Goal: Information Seeking & Learning: Learn about a topic

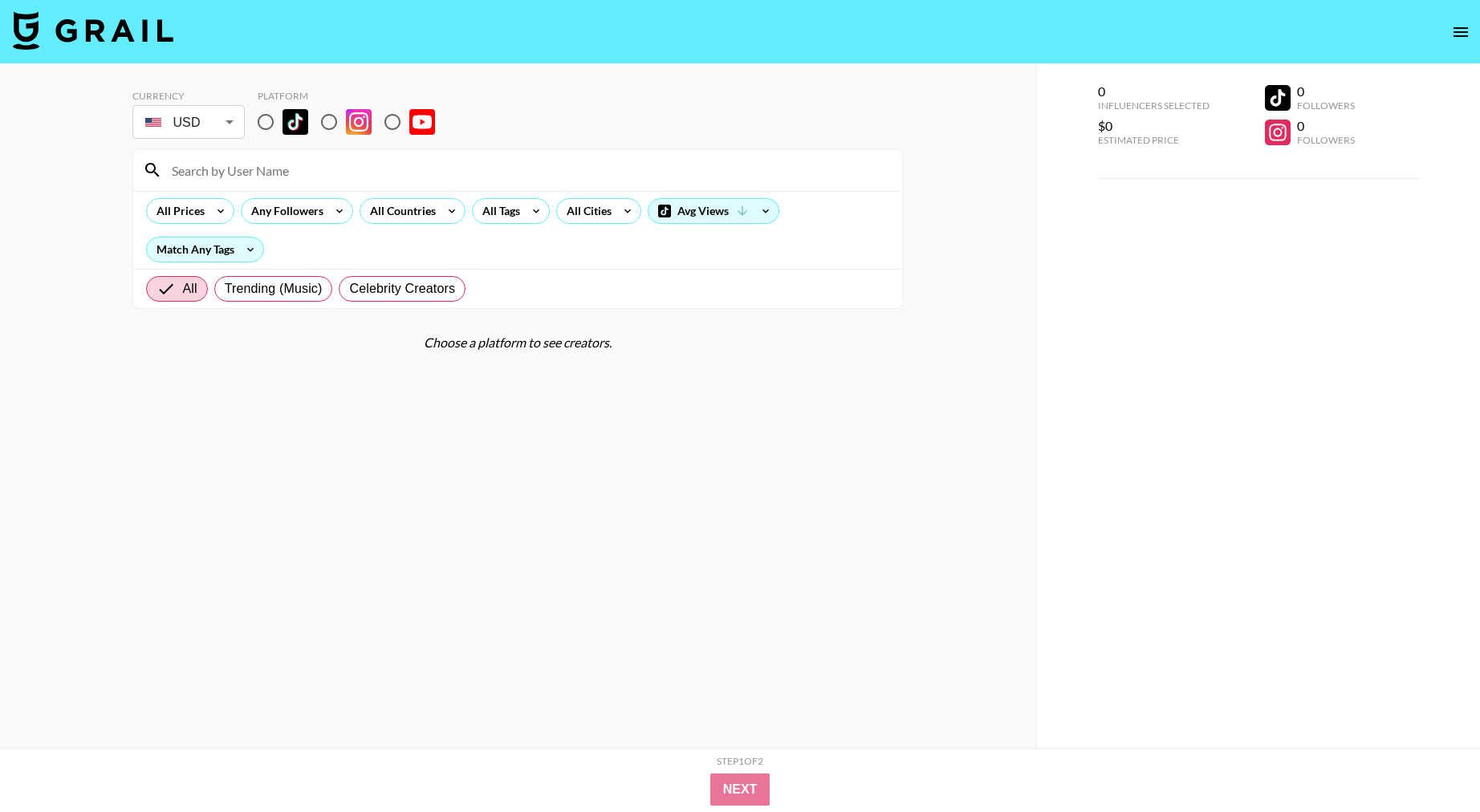
click at [272, 115] on input "radio" at bounding box center [266, 122] width 33 height 33
radio input "true"
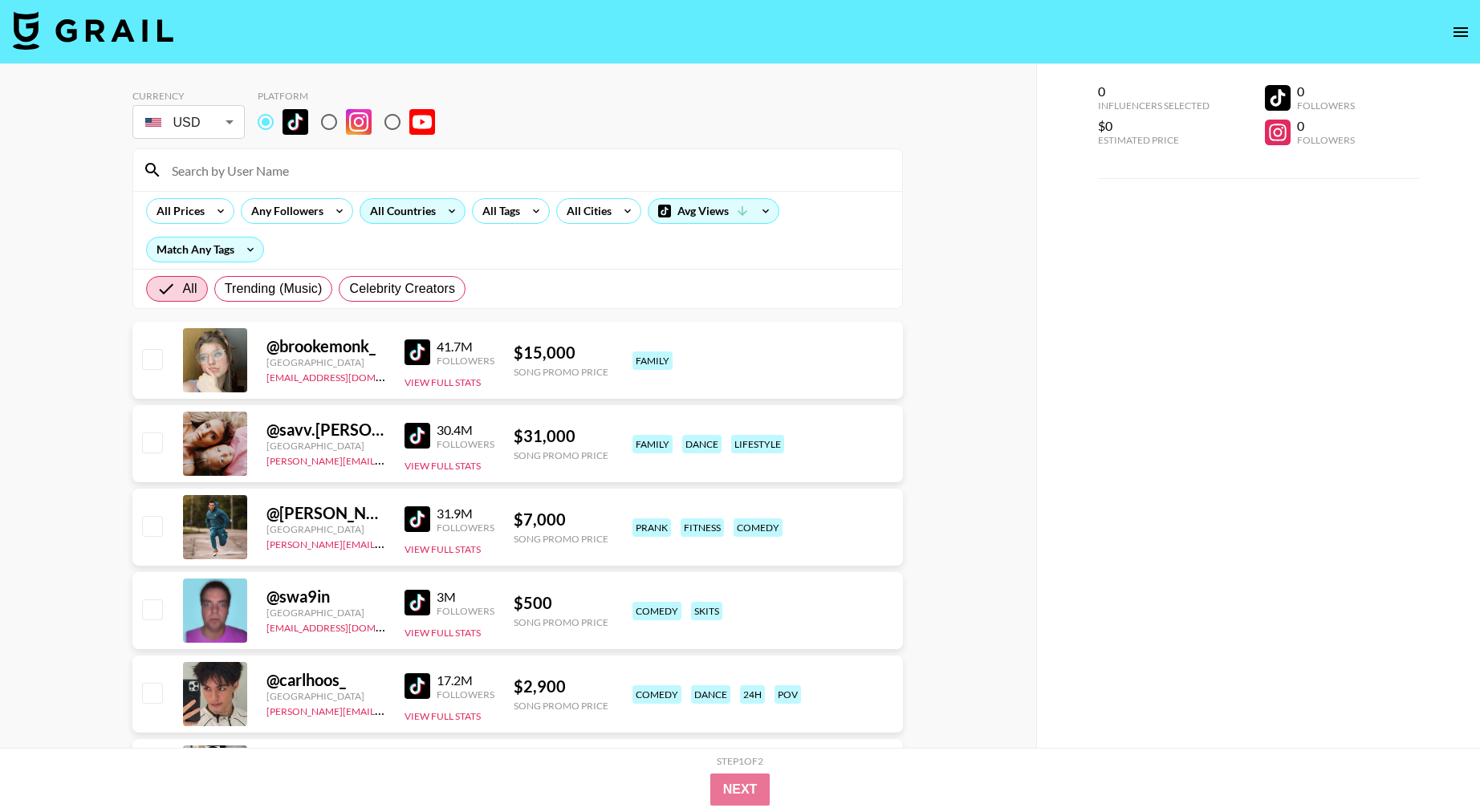
click at [439, 210] on icon at bounding box center [451, 210] width 26 height 24
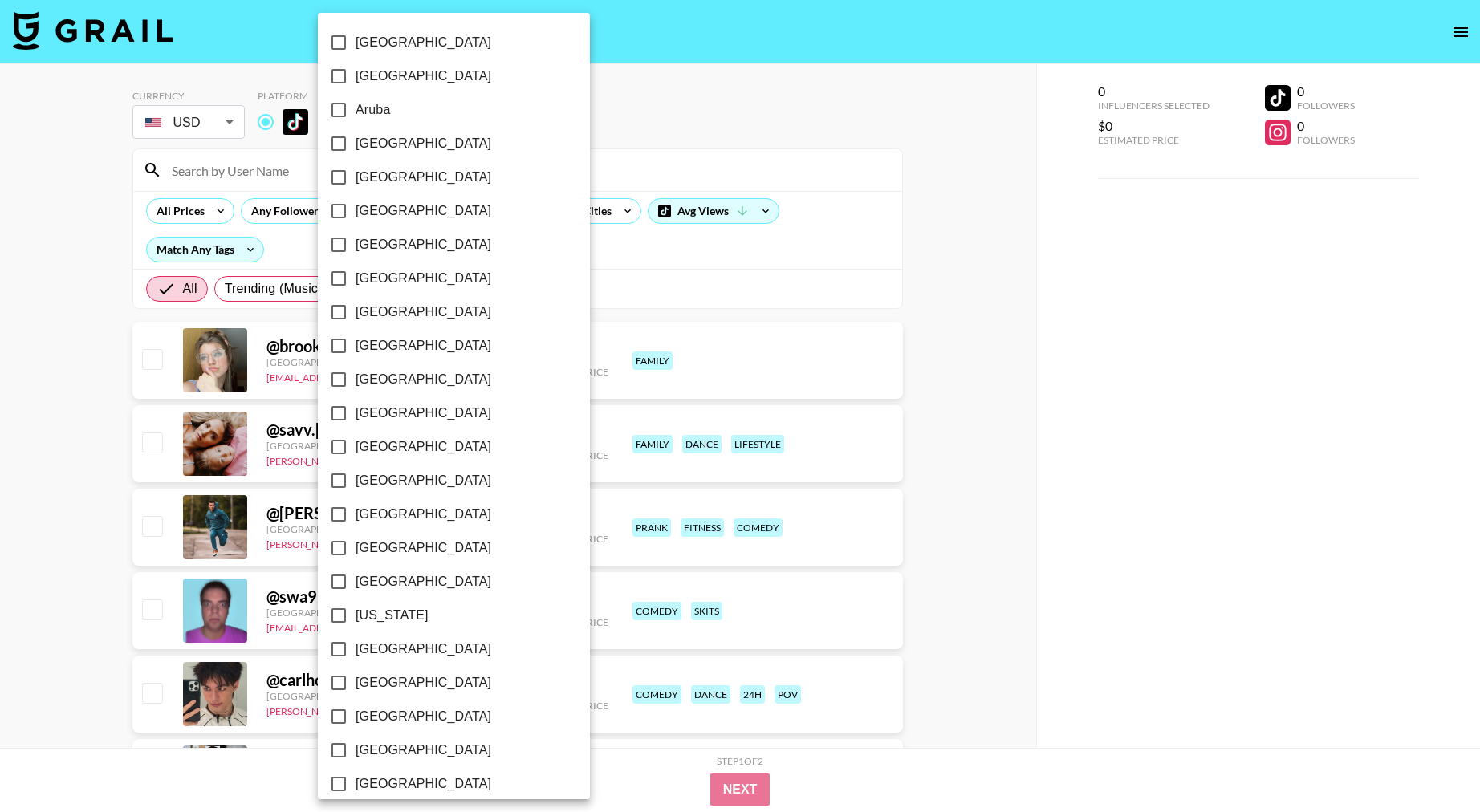
click at [348, 76] on input "[GEOGRAPHIC_DATA]" at bounding box center [338, 76] width 33 height 33
checkbox input "true"
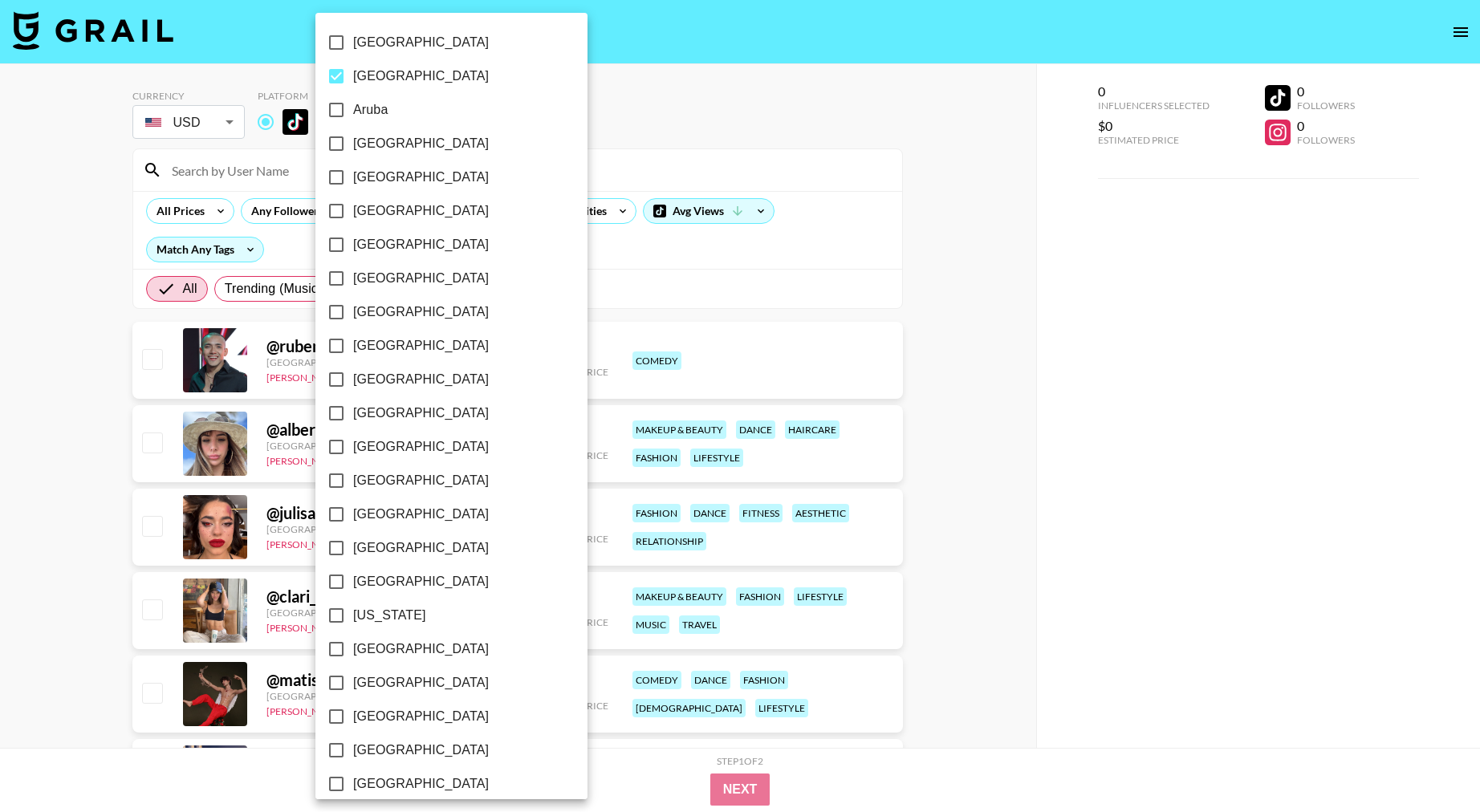
click at [341, 339] on input "[GEOGRAPHIC_DATA]" at bounding box center [337, 346] width 33 height 33
checkbox input "true"
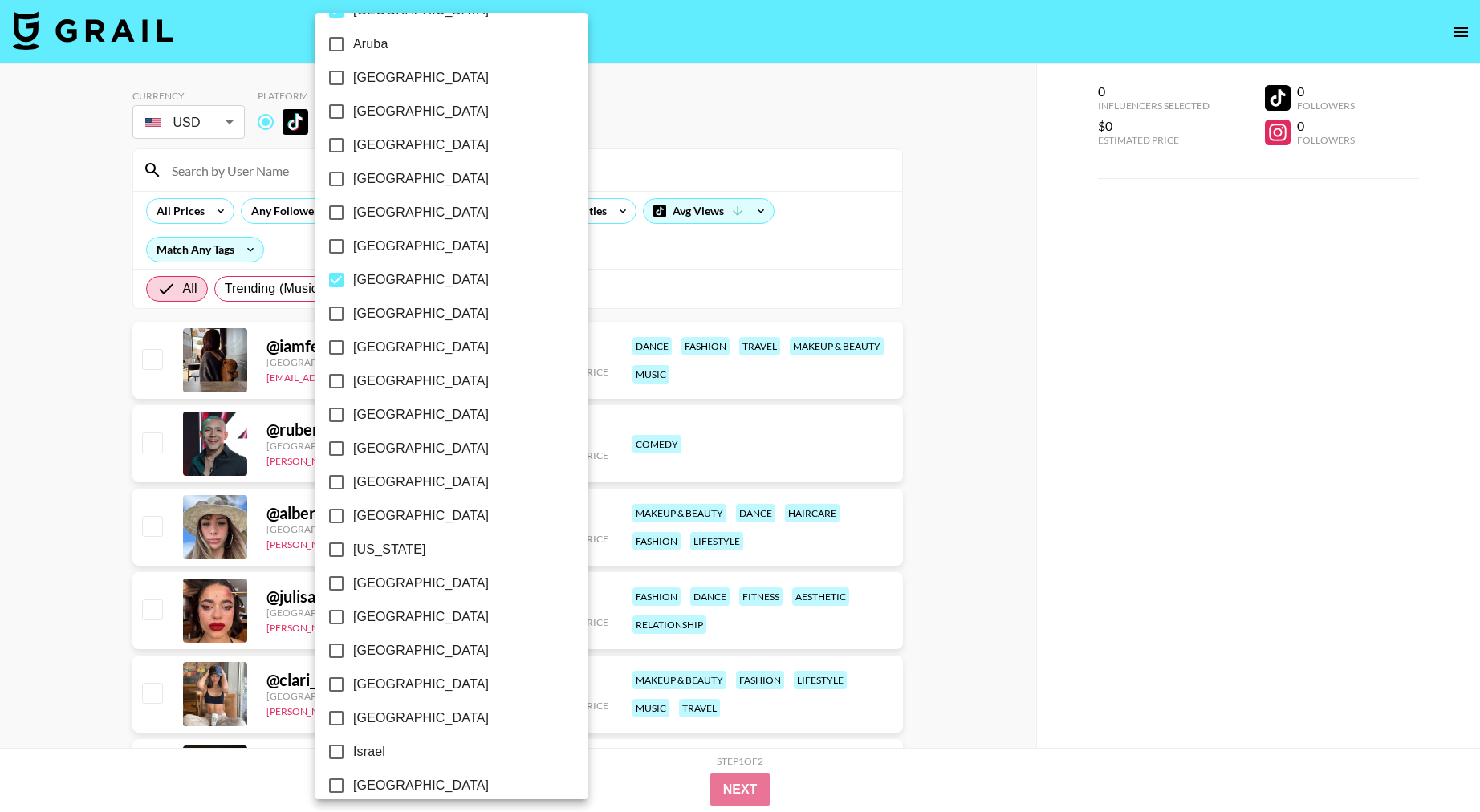
click at [335, 353] on input "[GEOGRAPHIC_DATA]" at bounding box center [337, 347] width 33 height 33
checkbox input "true"
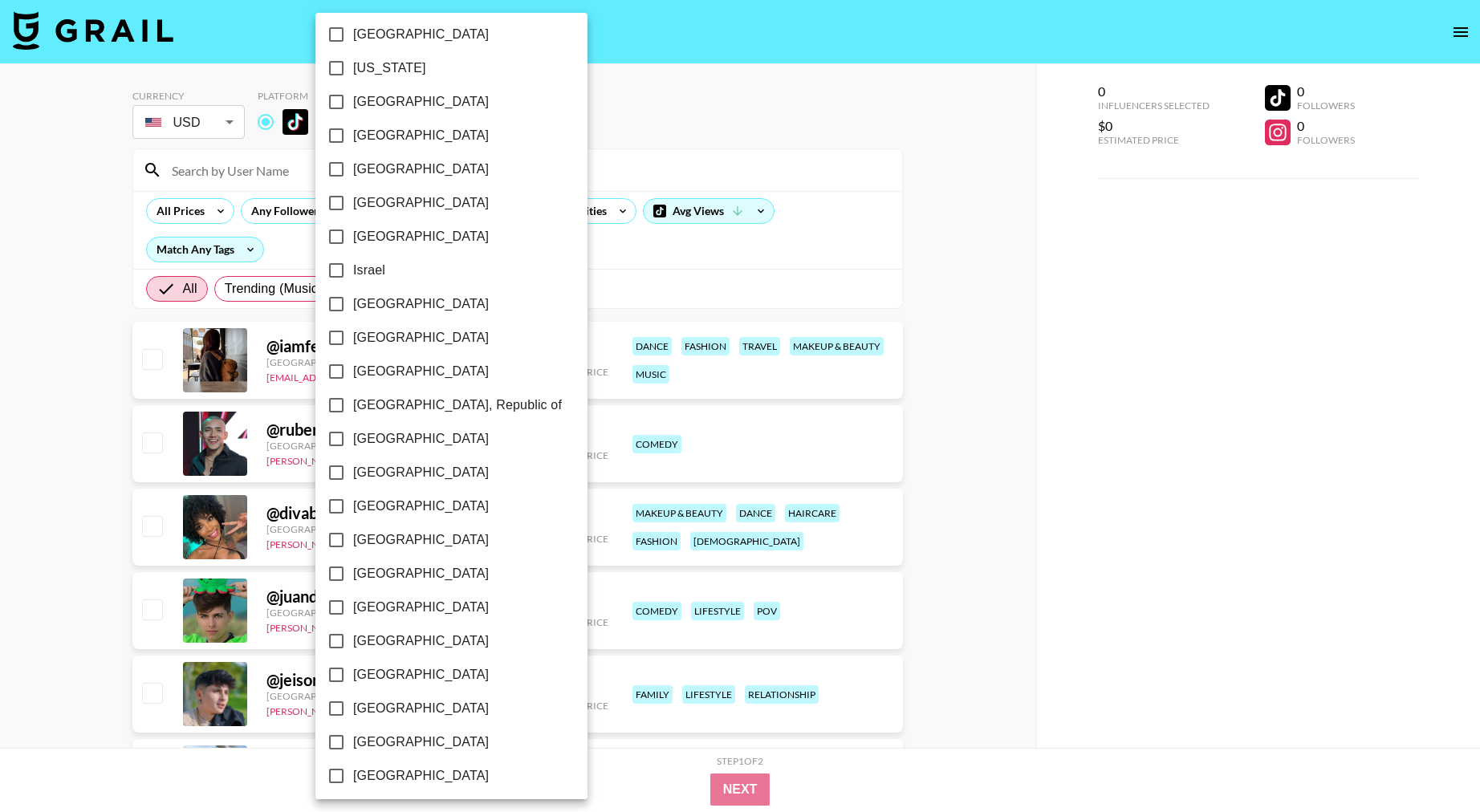
scroll to position [556, 0]
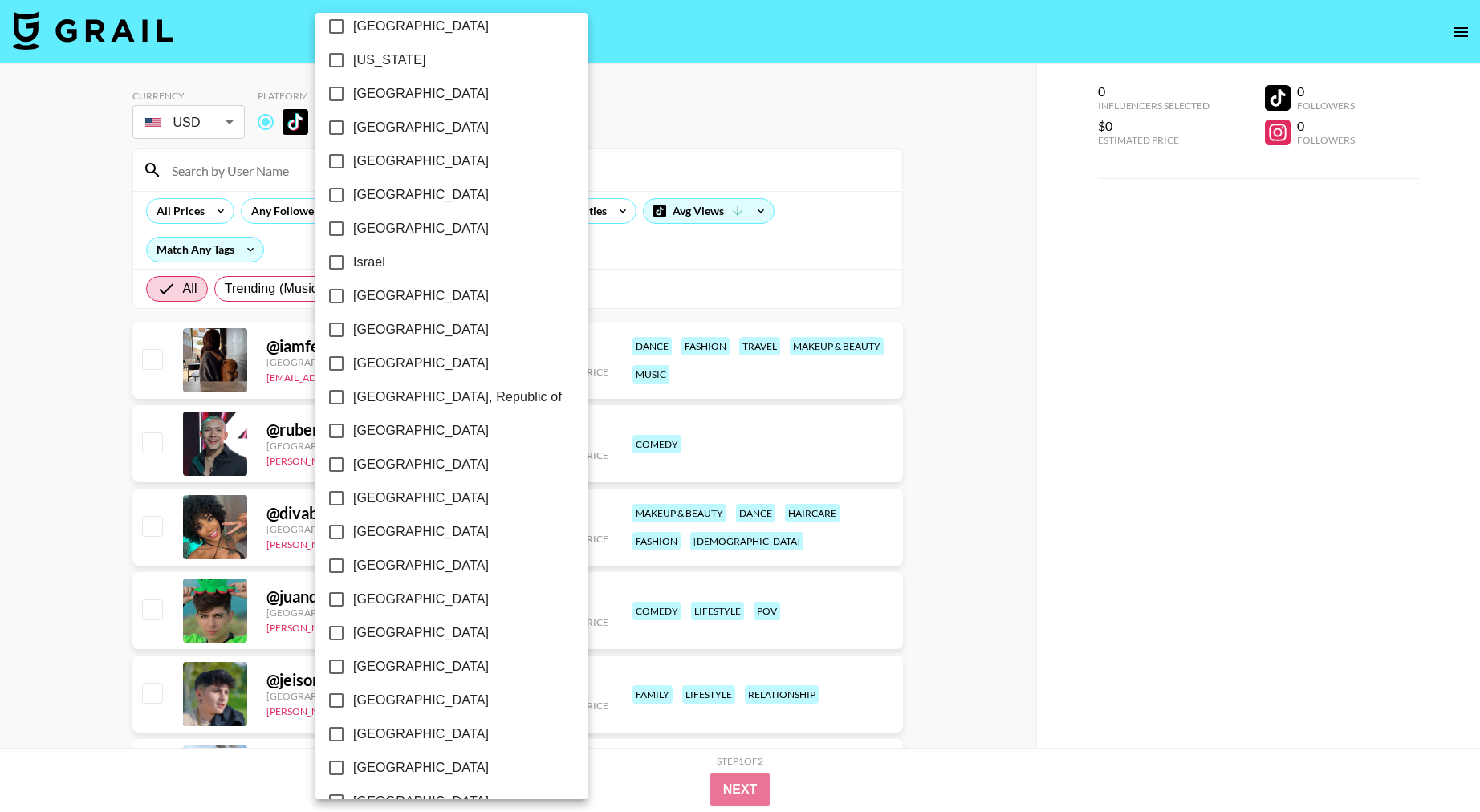
click at [336, 495] on input "[GEOGRAPHIC_DATA]" at bounding box center [337, 498] width 33 height 33
checkbox input "true"
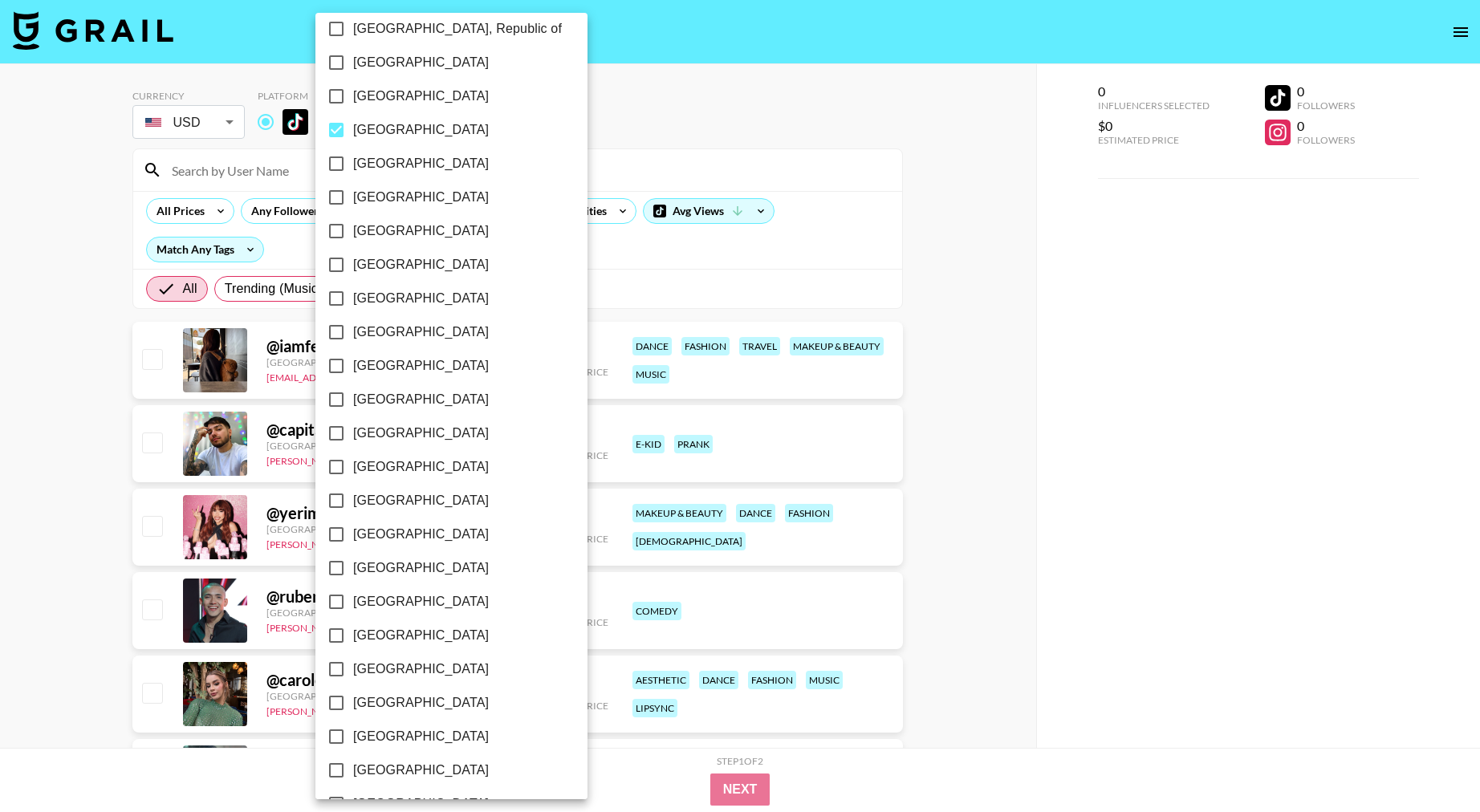
scroll to position [941, 0]
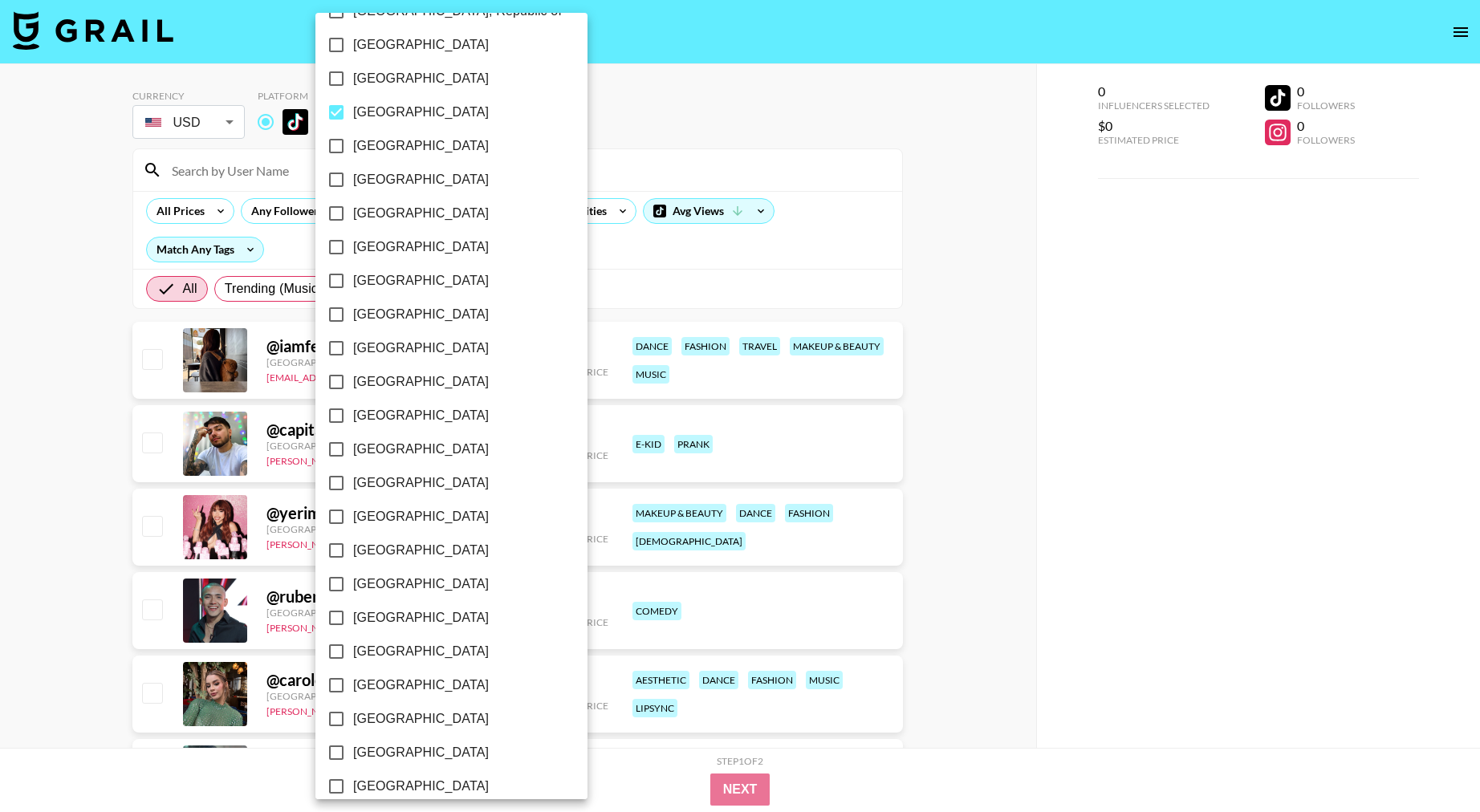
click at [333, 584] on input "[GEOGRAPHIC_DATA]" at bounding box center [337, 584] width 33 height 33
checkbox input "true"
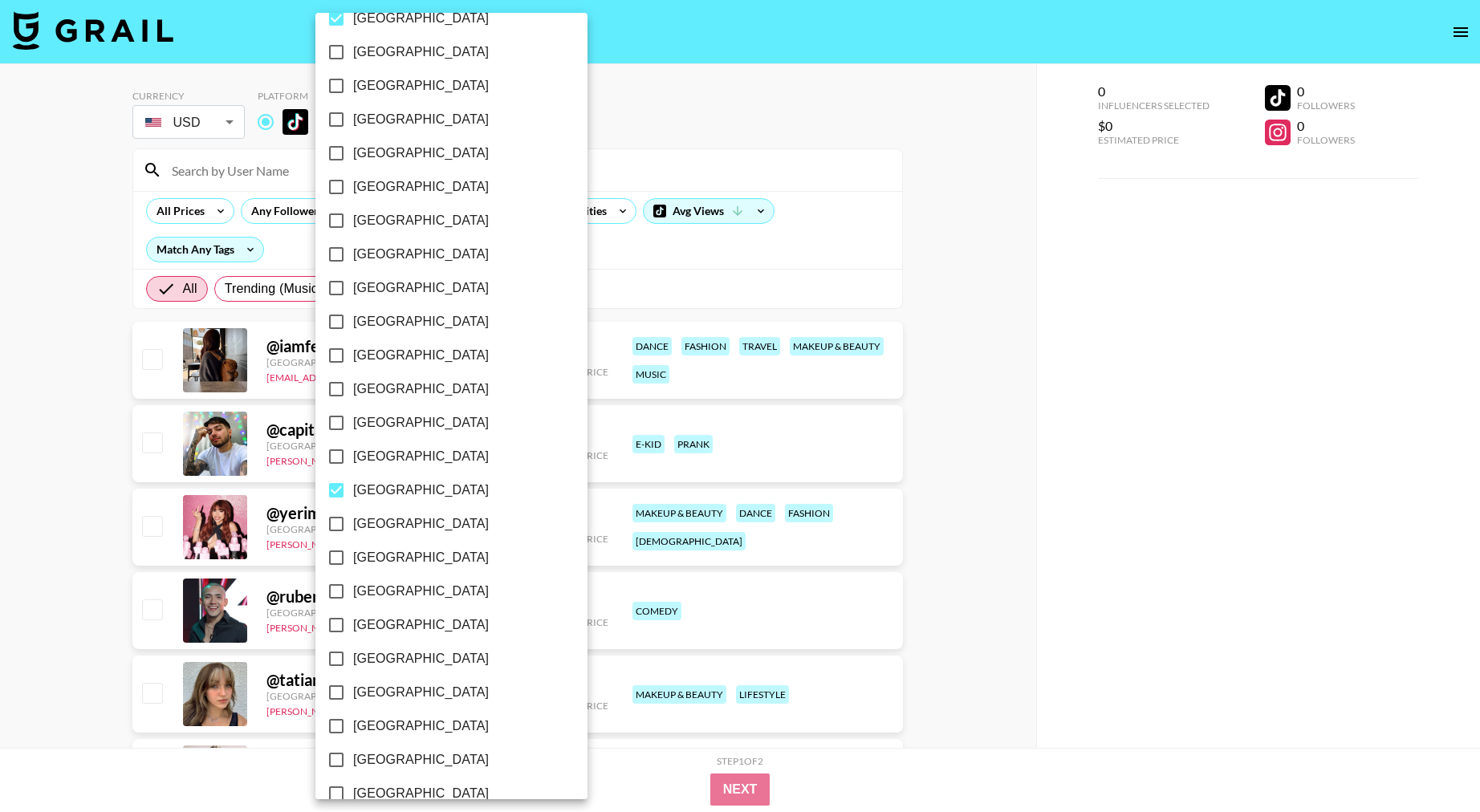
scroll to position [1059, 0]
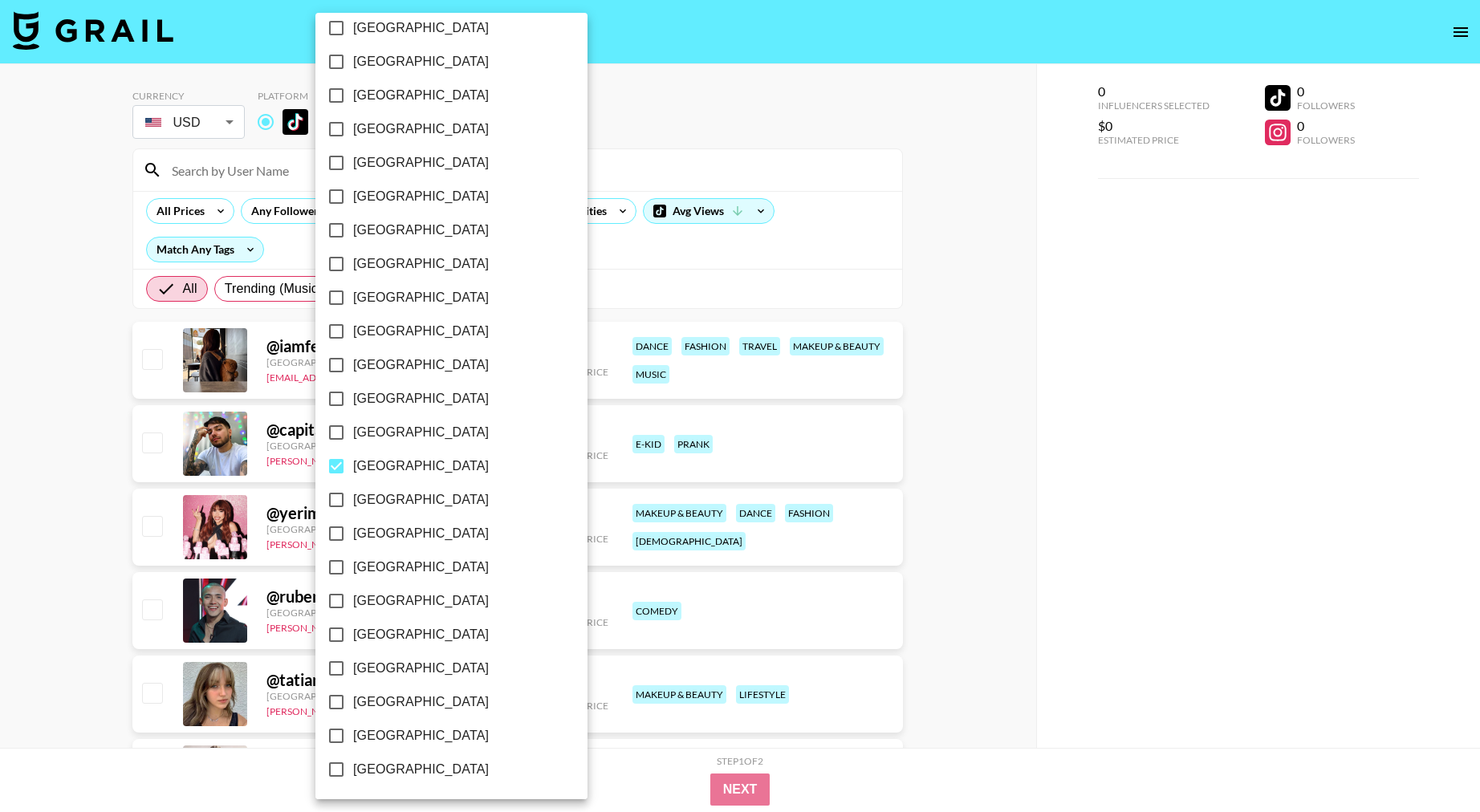
click at [977, 485] on div at bounding box center [740, 406] width 1480 height 812
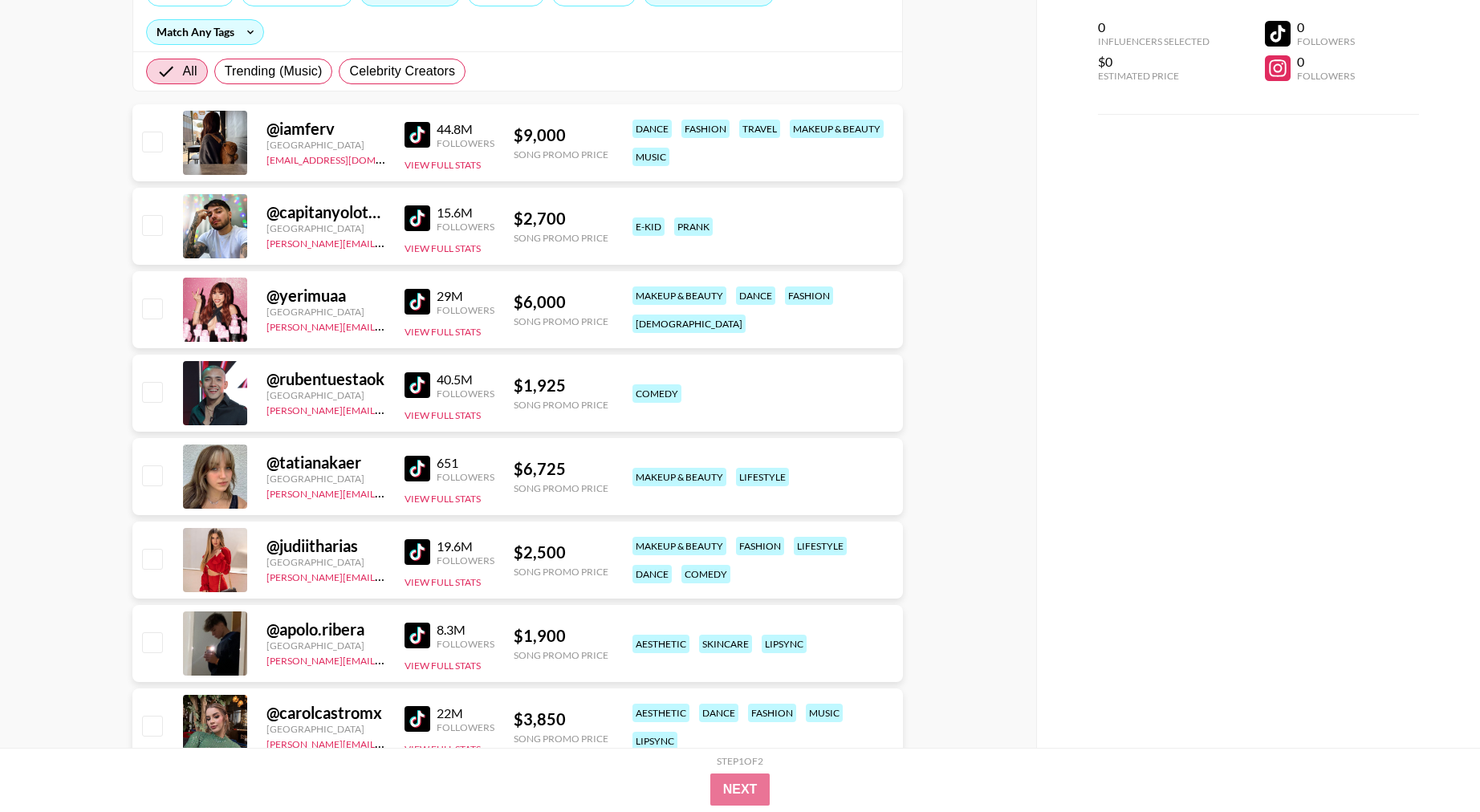
scroll to position [0, 0]
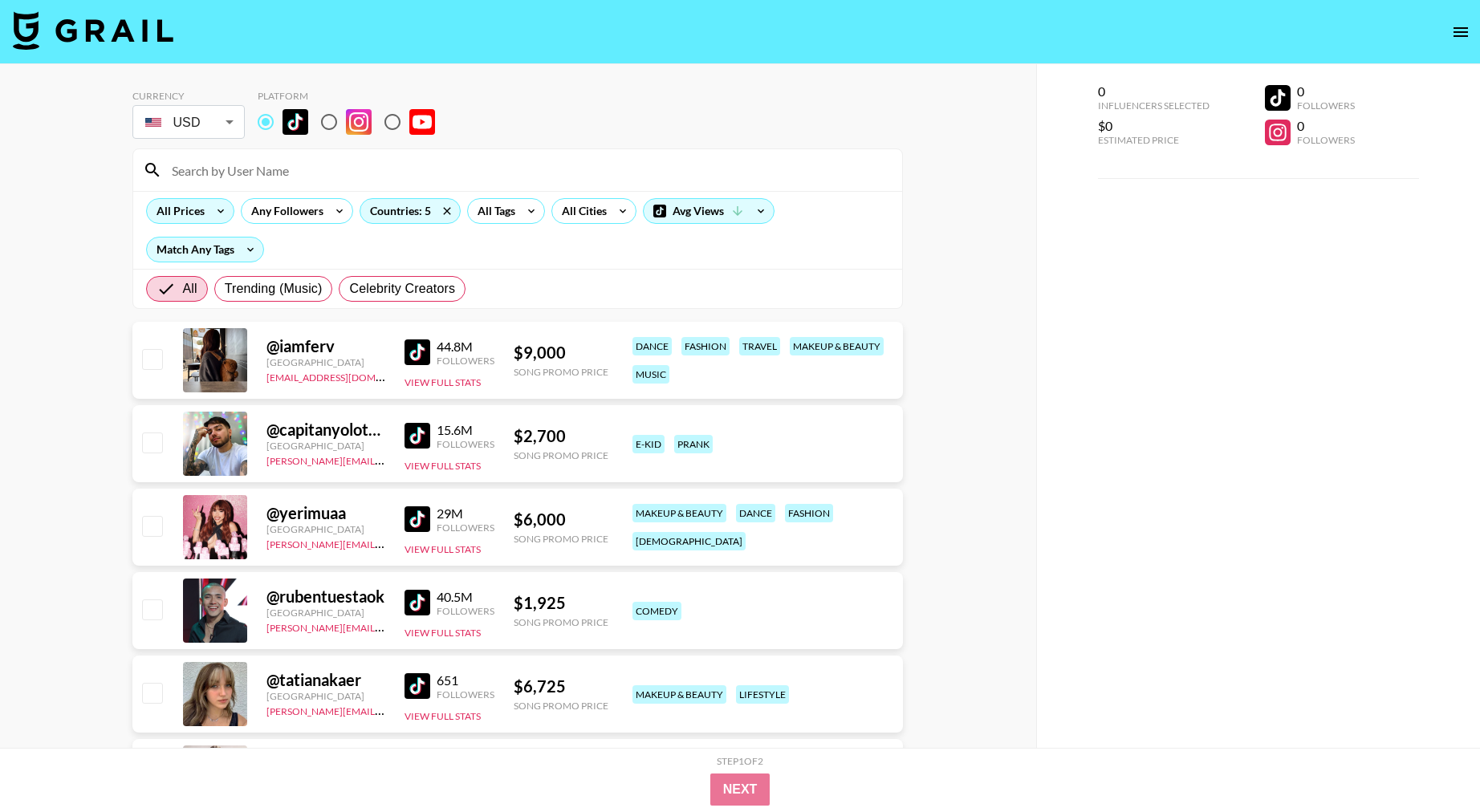
click at [204, 219] on div "All Prices" at bounding box center [190, 210] width 88 height 26
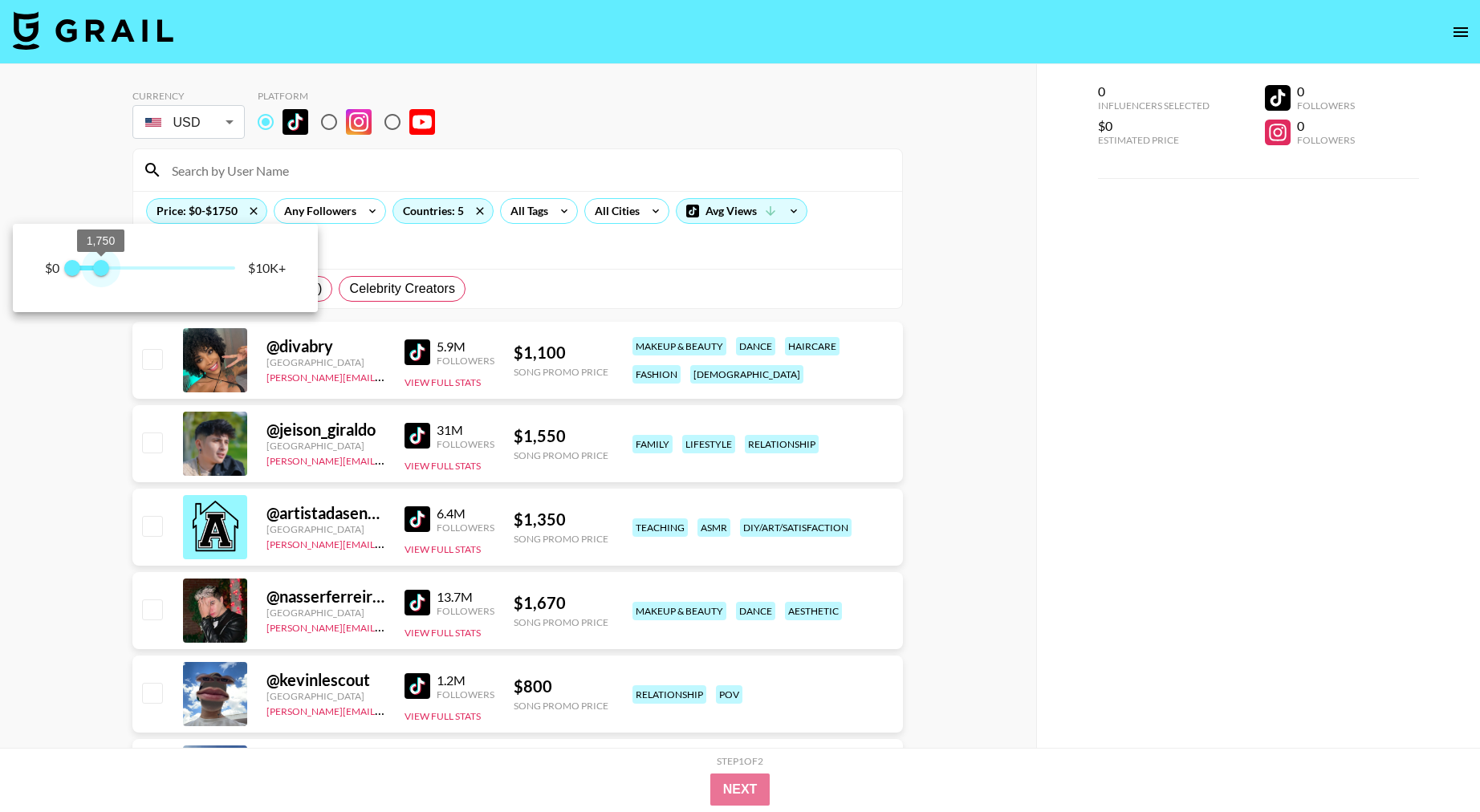
type input "1500"
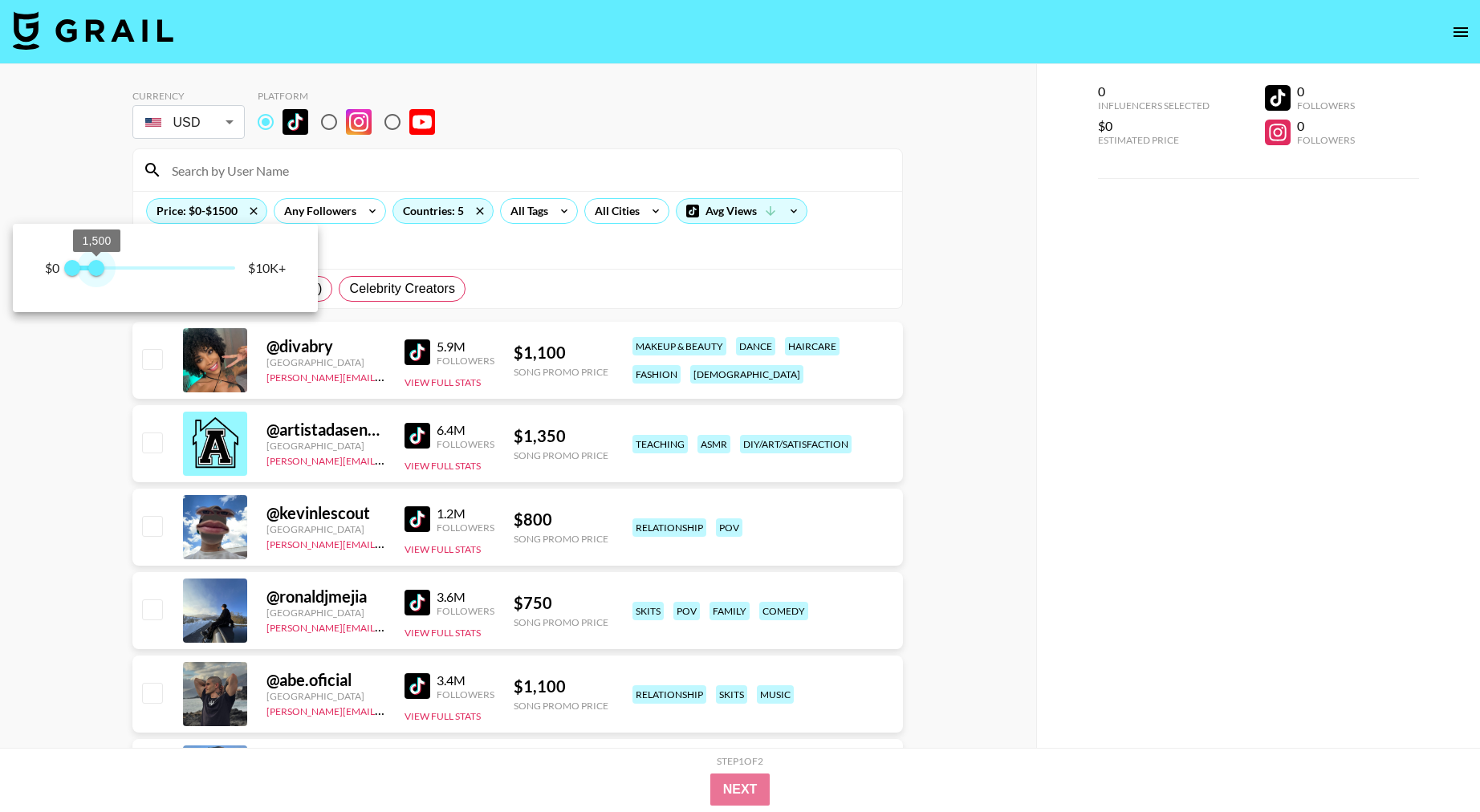
drag, startPoint x: 211, startPoint y: 264, endPoint x: 98, endPoint y: 270, distance: 113.2
click at [98, 270] on span "1,500" at bounding box center [96, 268] width 16 height 16
click at [707, 269] on div at bounding box center [740, 406] width 1480 height 812
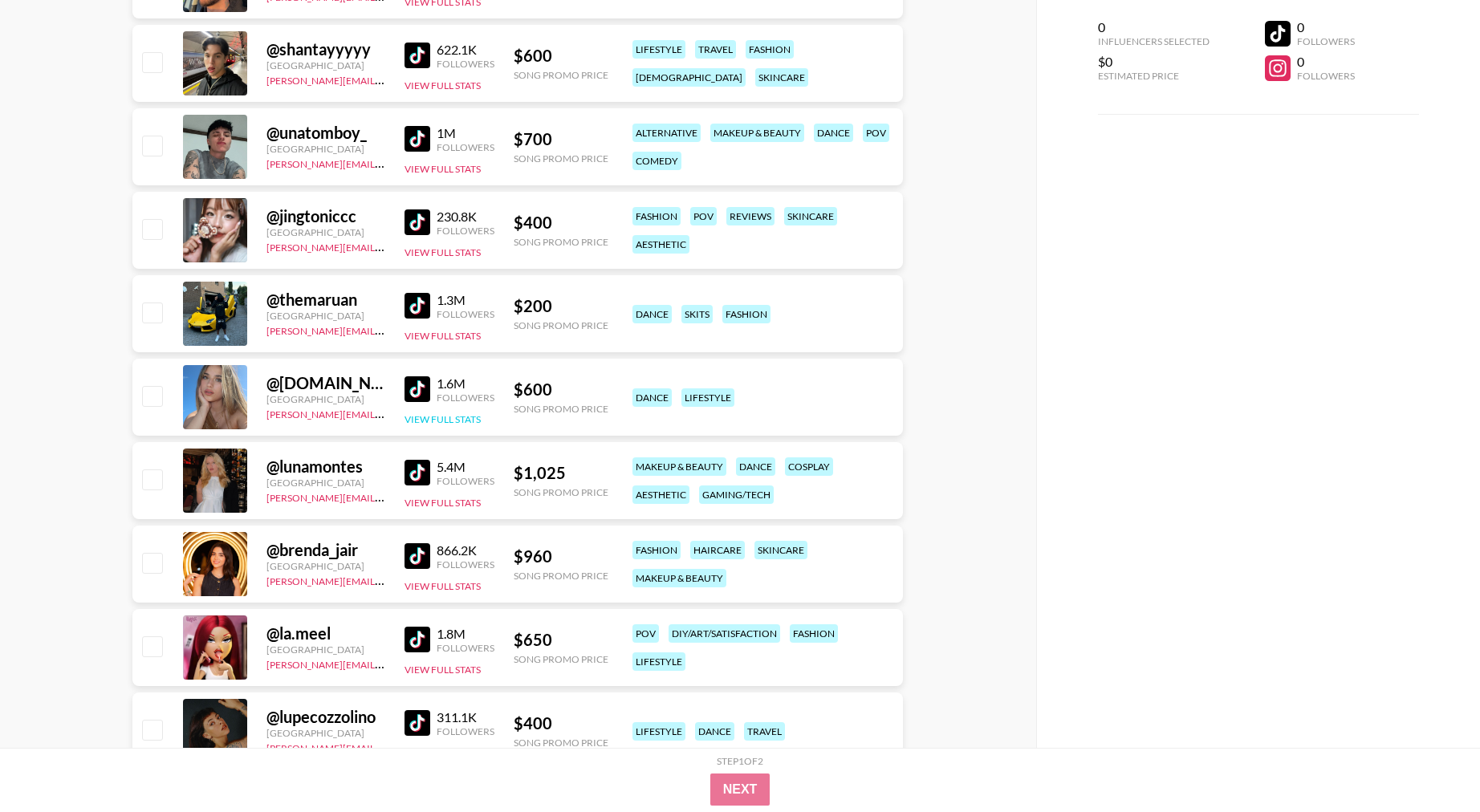
scroll to position [7473, 0]
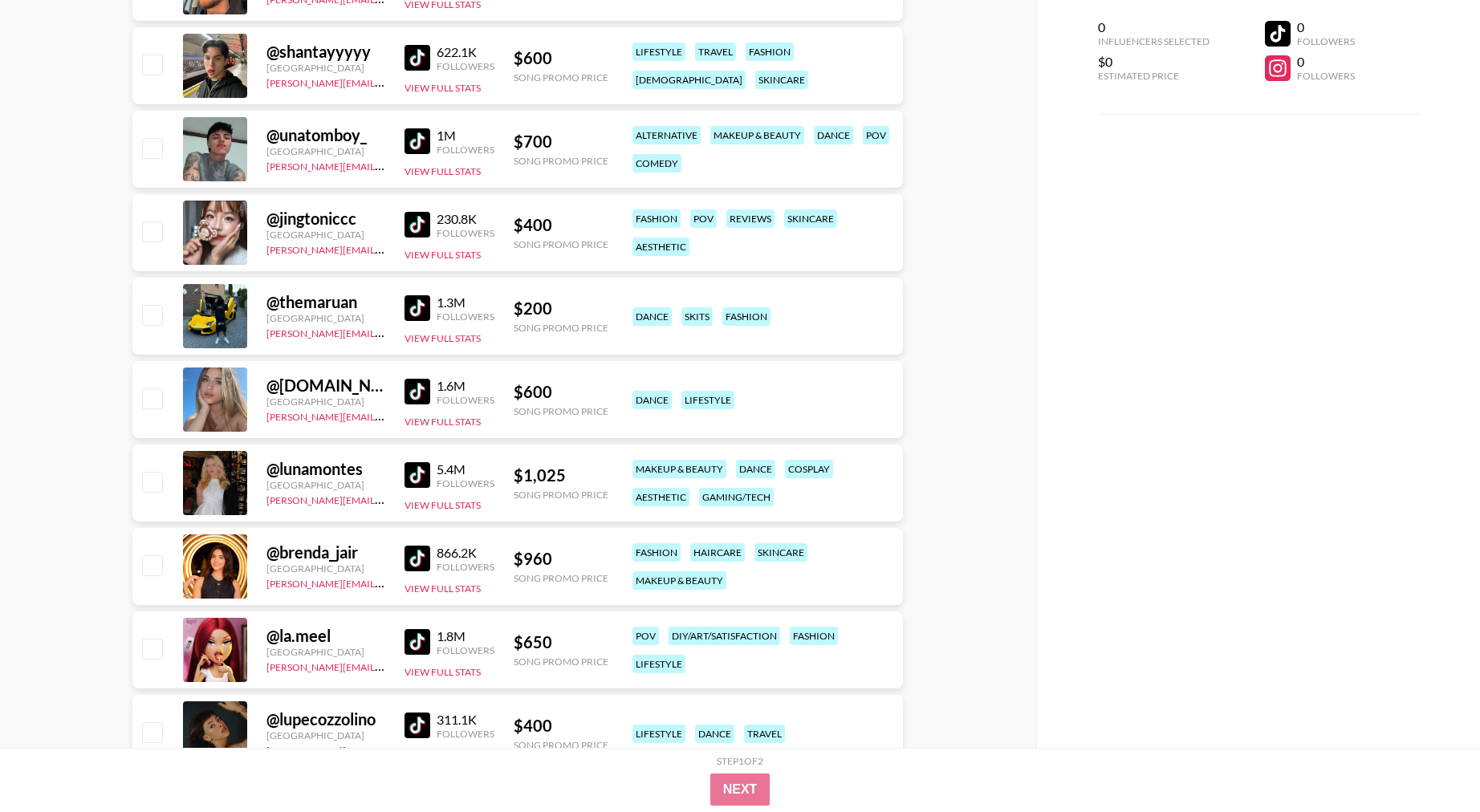
click at [427, 386] on img at bounding box center [417, 391] width 26 height 26
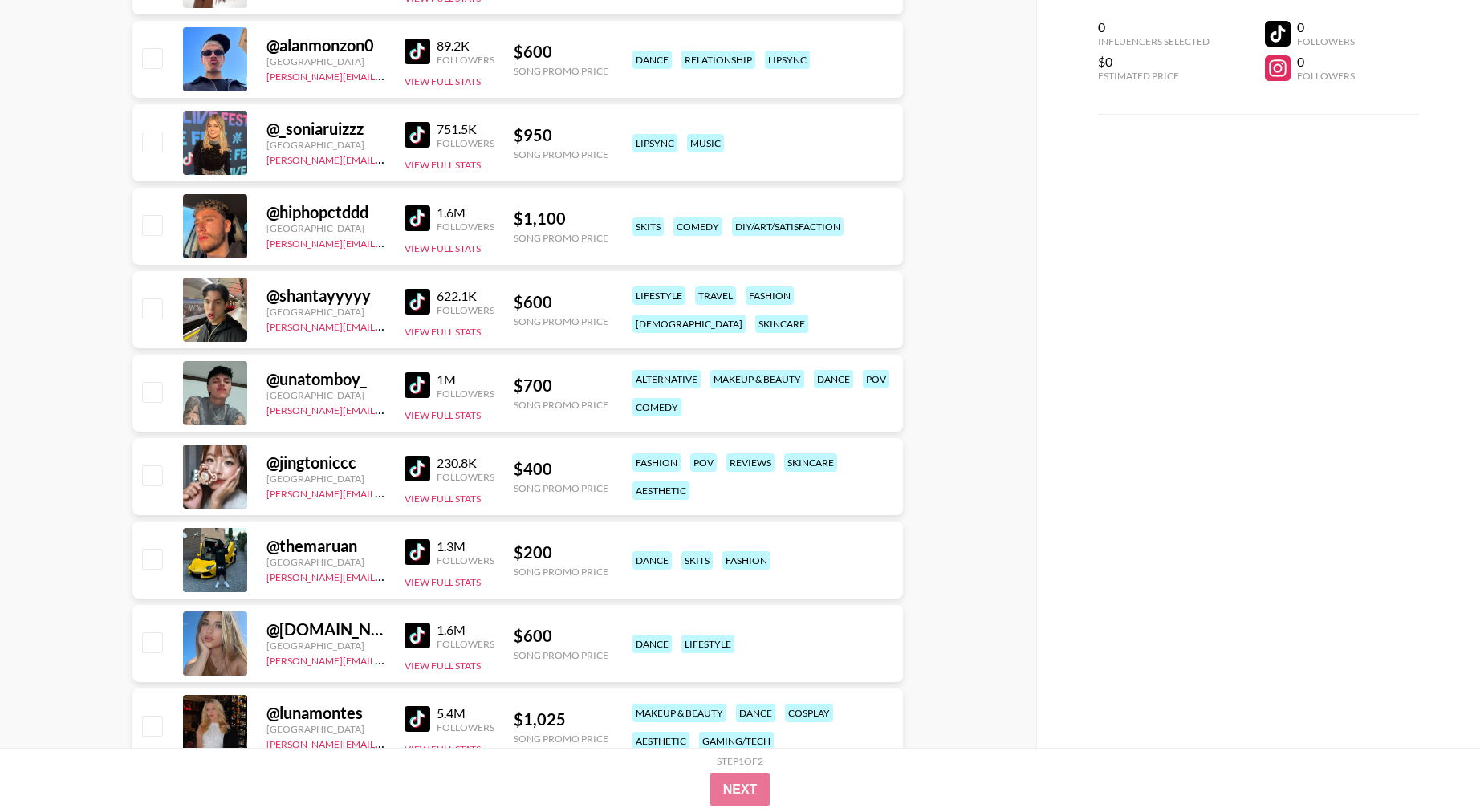
scroll to position [6981, 0]
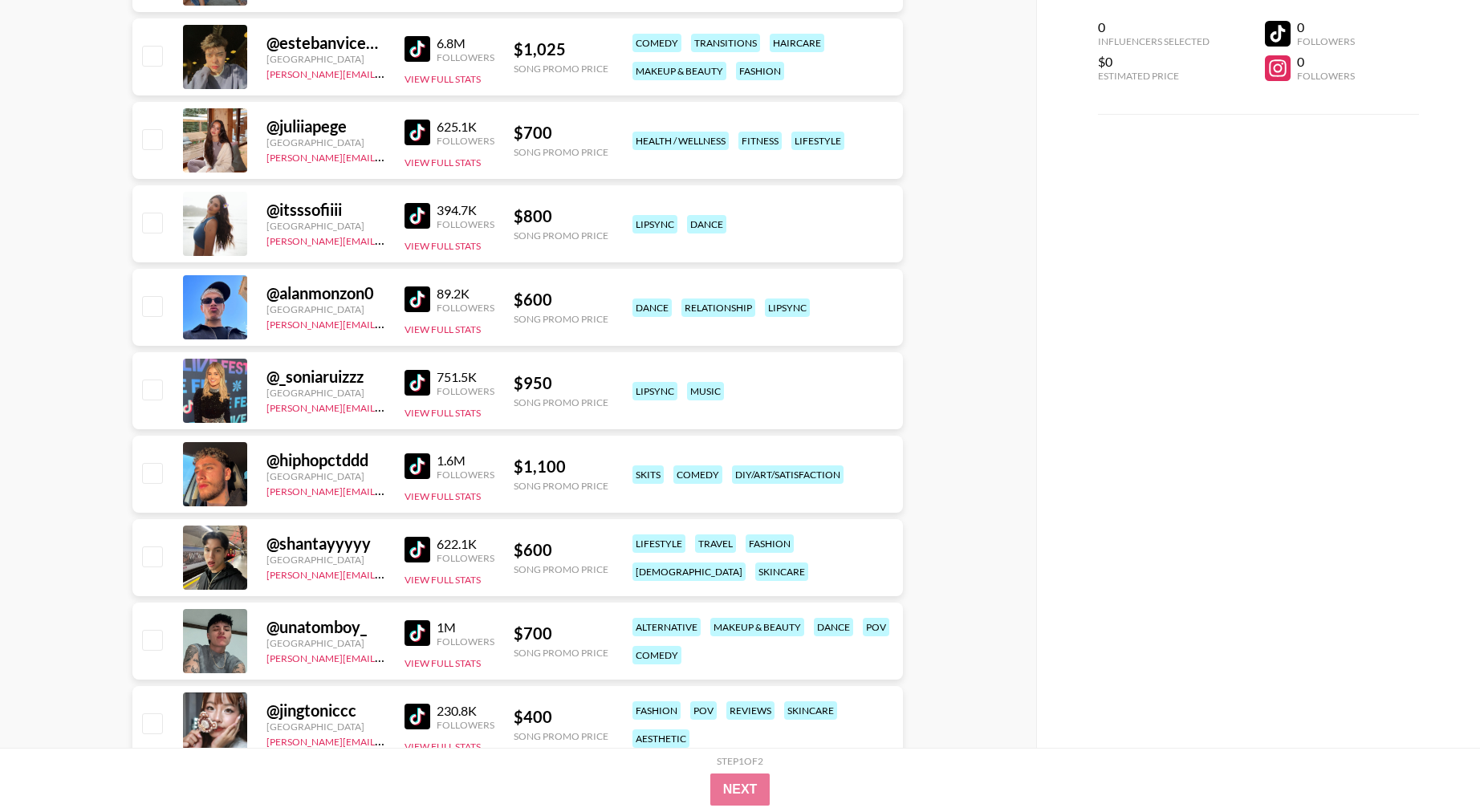
click at [424, 388] on img at bounding box center [417, 382] width 26 height 26
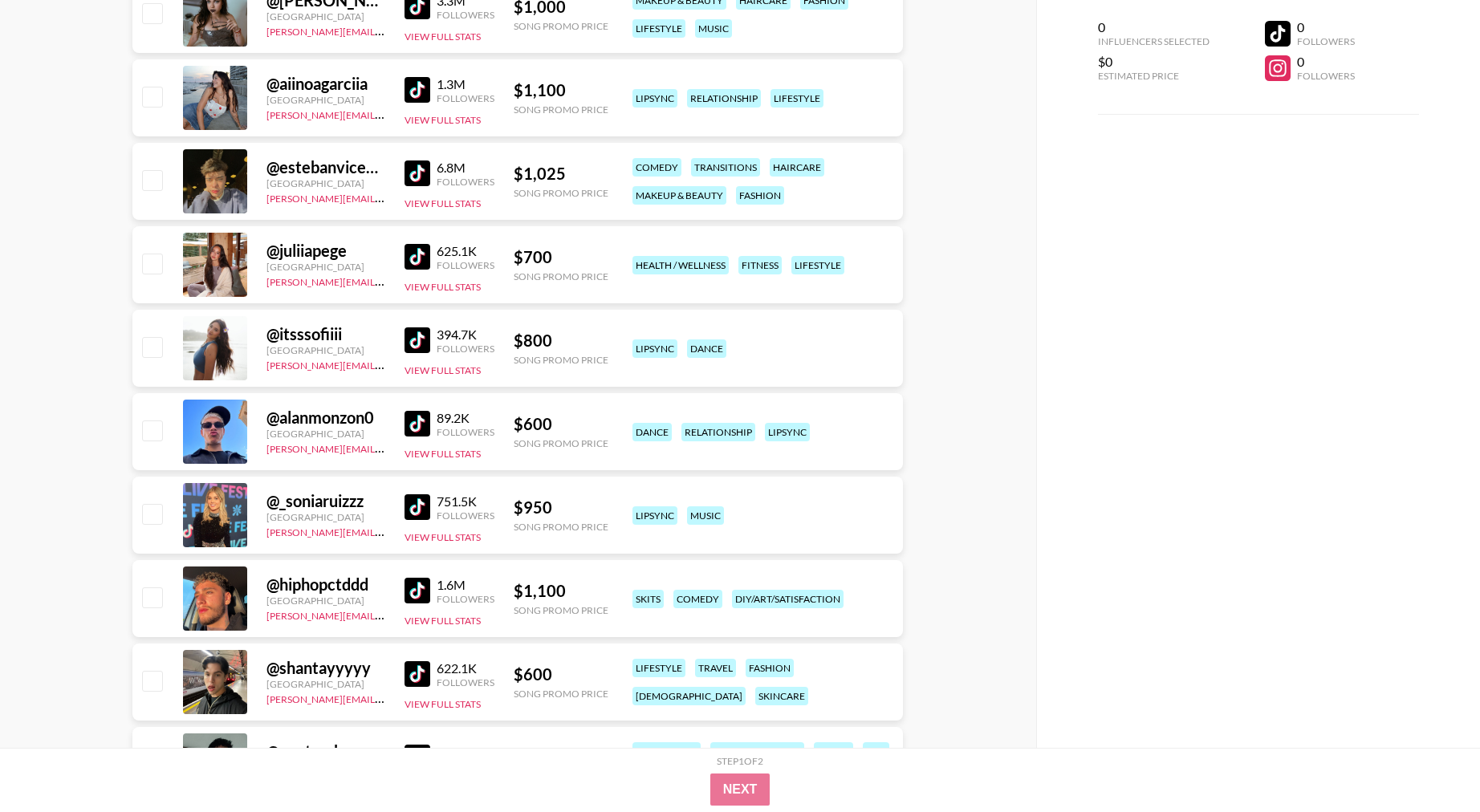
scroll to position [6803, 0]
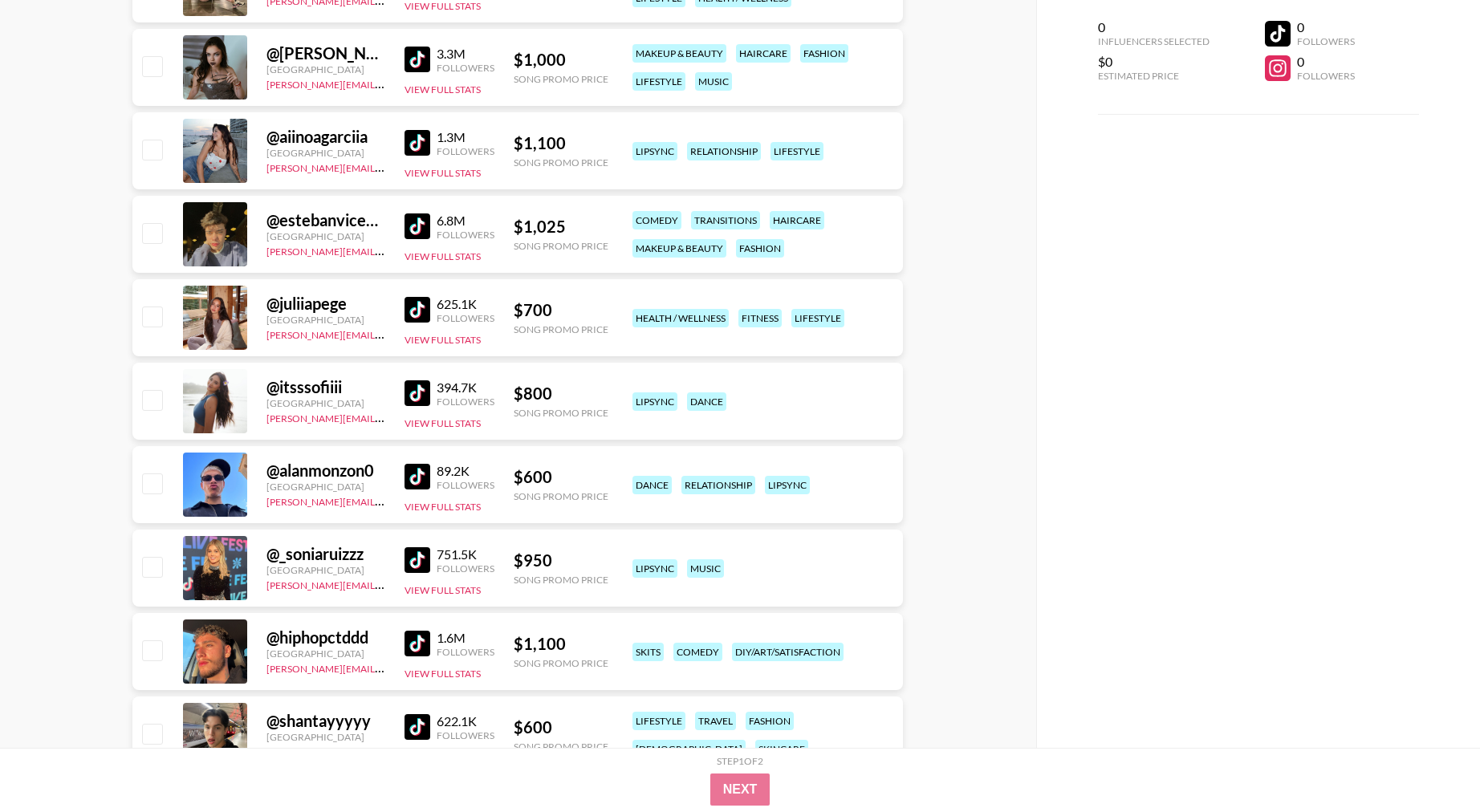
click at [421, 303] on img at bounding box center [417, 309] width 26 height 26
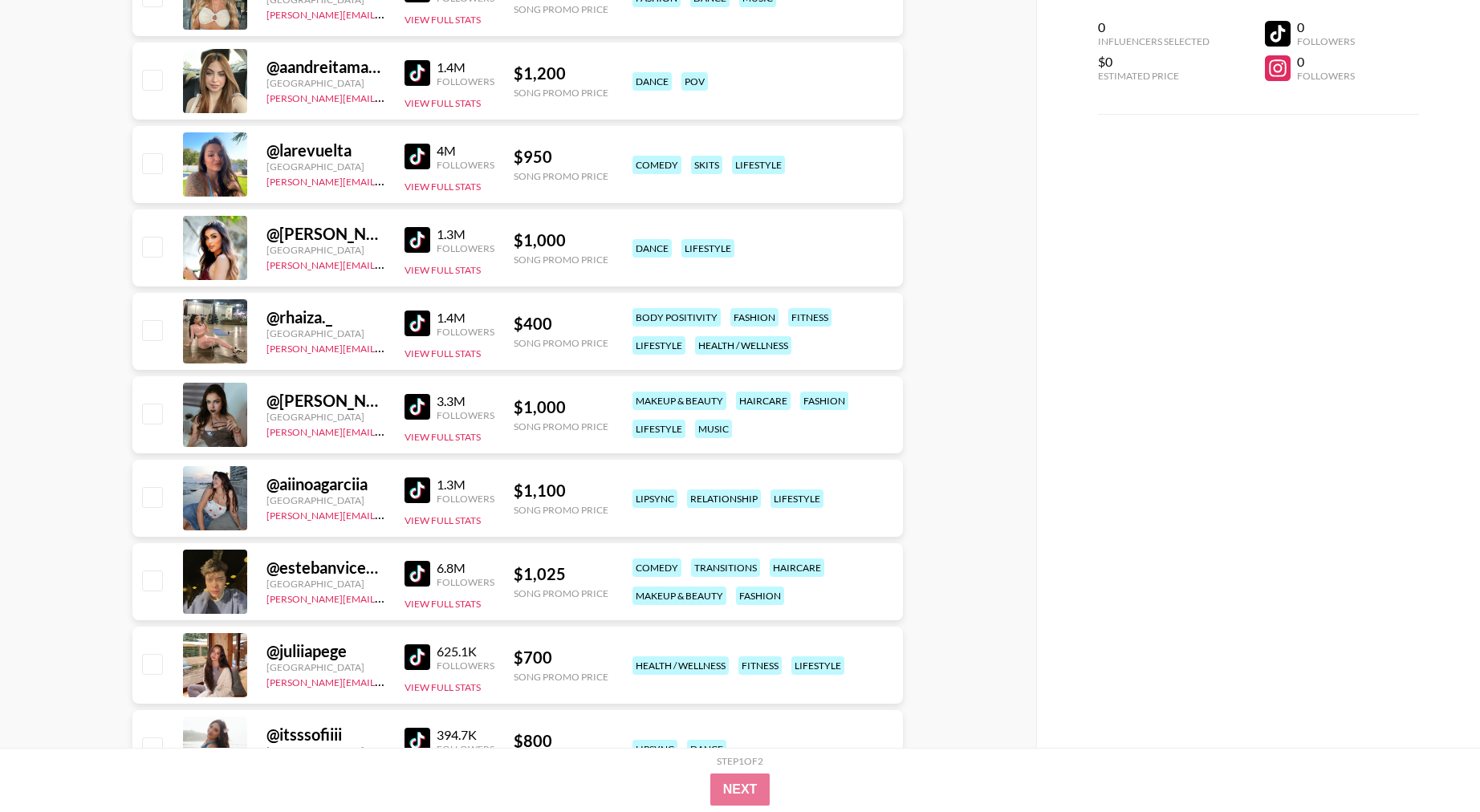
scroll to position [6441, 0]
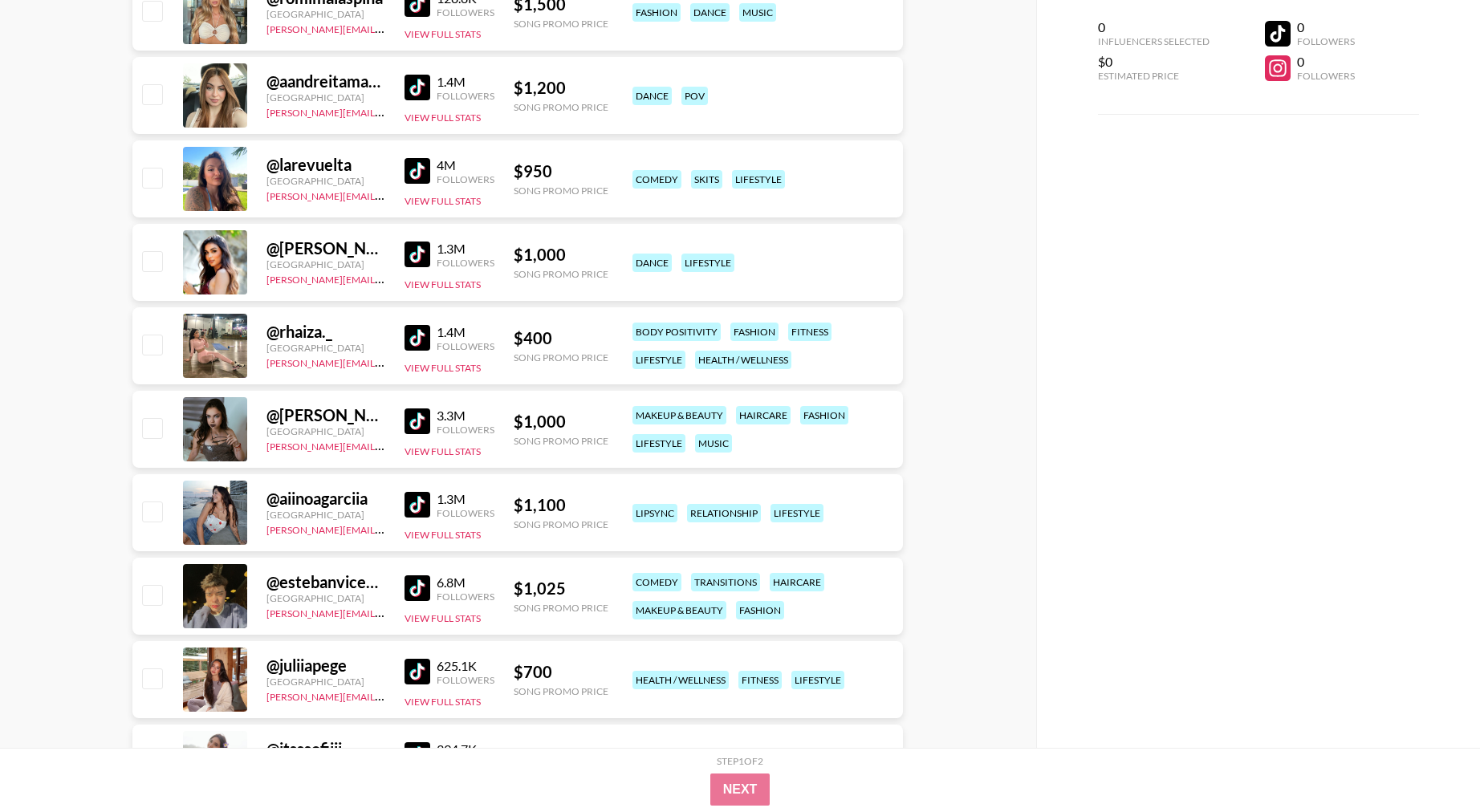
click at [414, 253] on img at bounding box center [417, 254] width 26 height 26
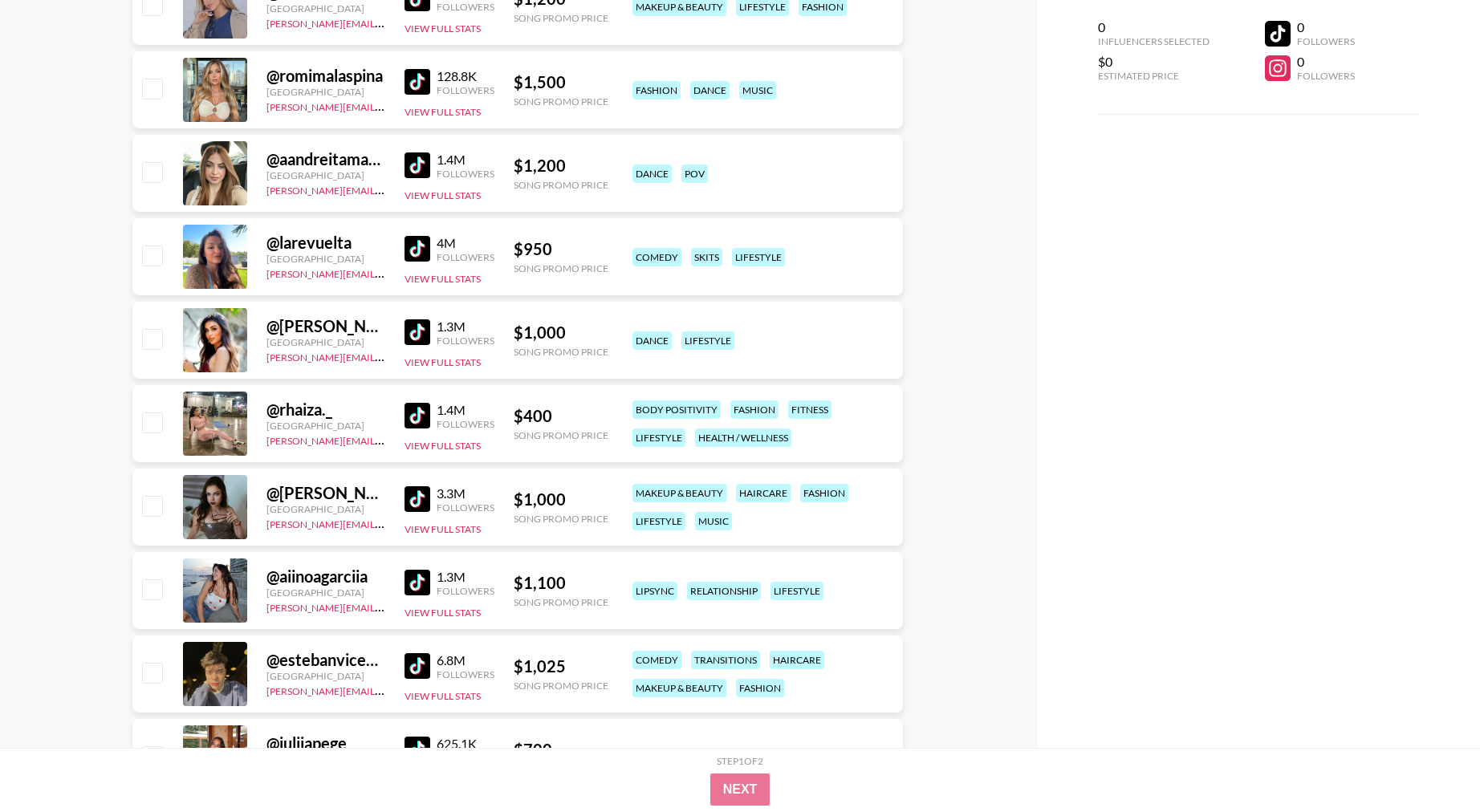
scroll to position [6315, 0]
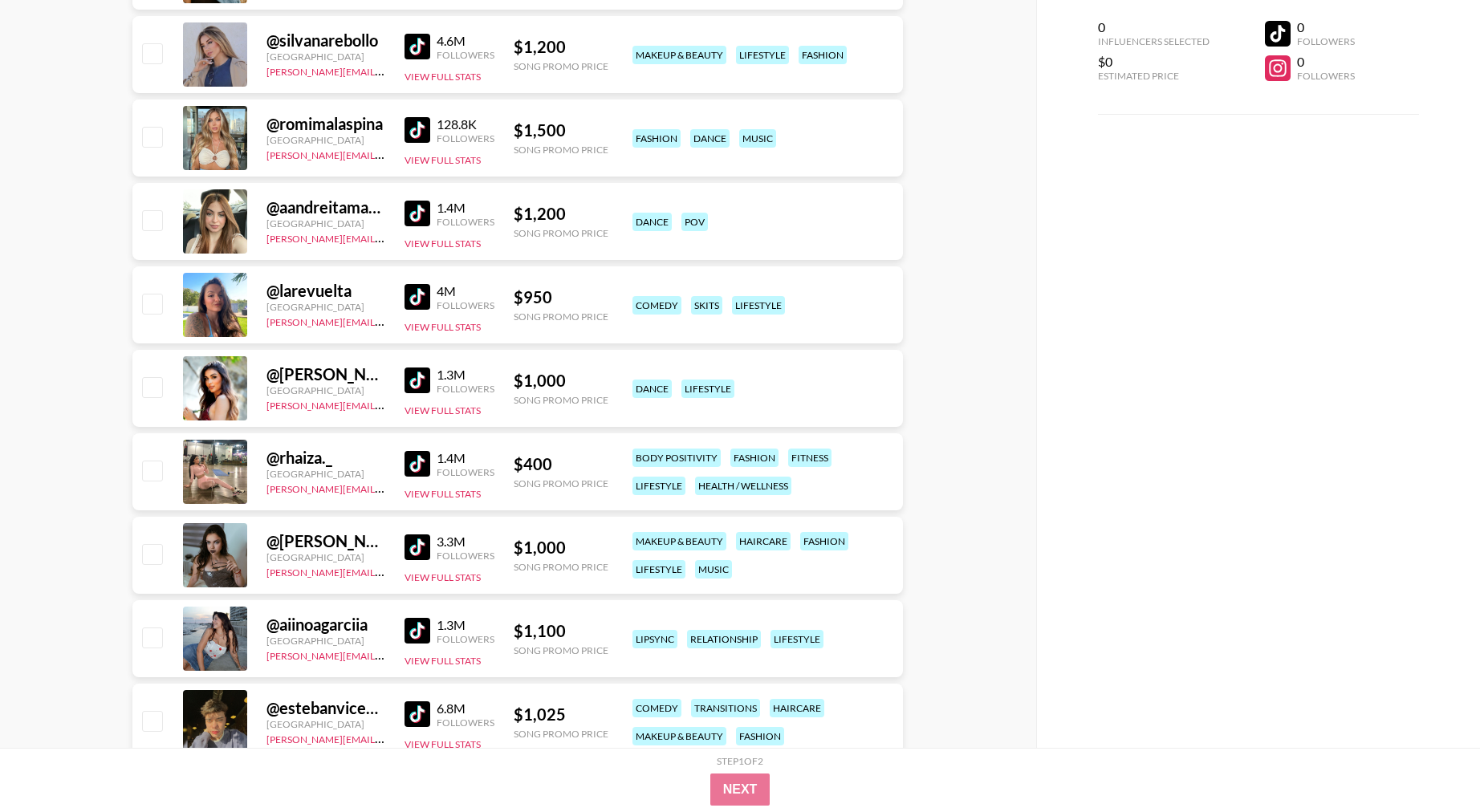
click at [424, 208] on img at bounding box center [417, 213] width 26 height 26
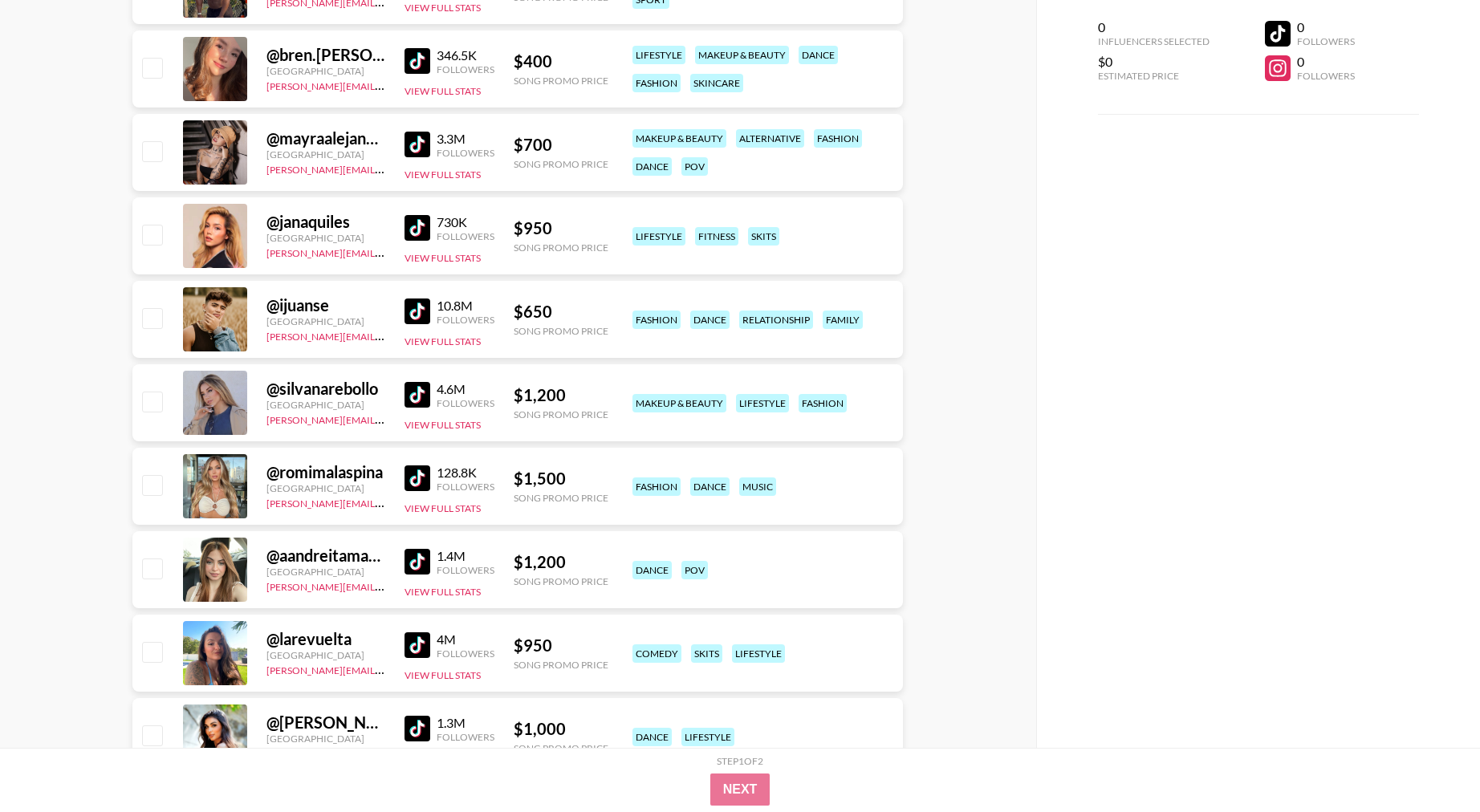
scroll to position [5965, 0]
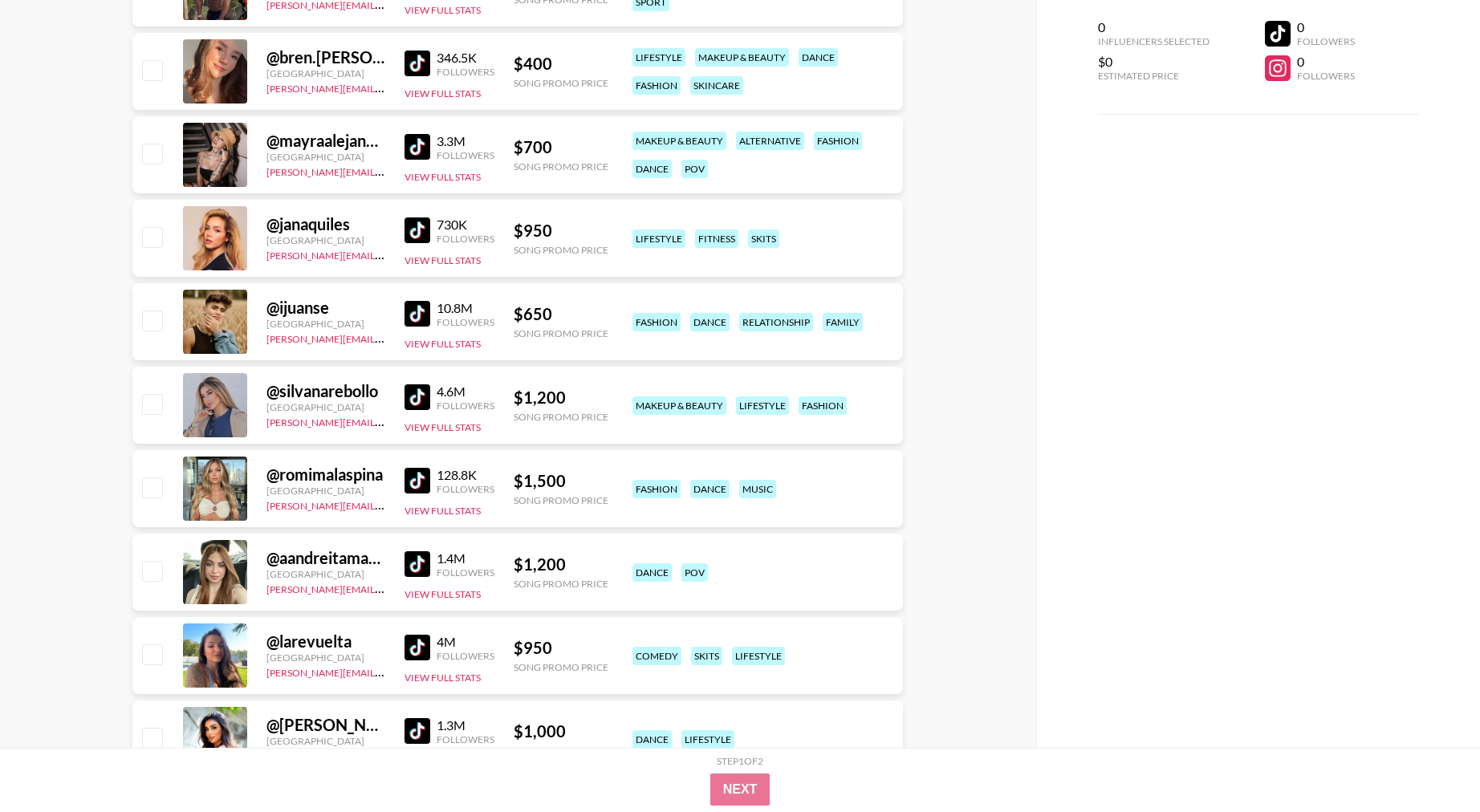
click at [416, 145] on img at bounding box center [417, 146] width 26 height 26
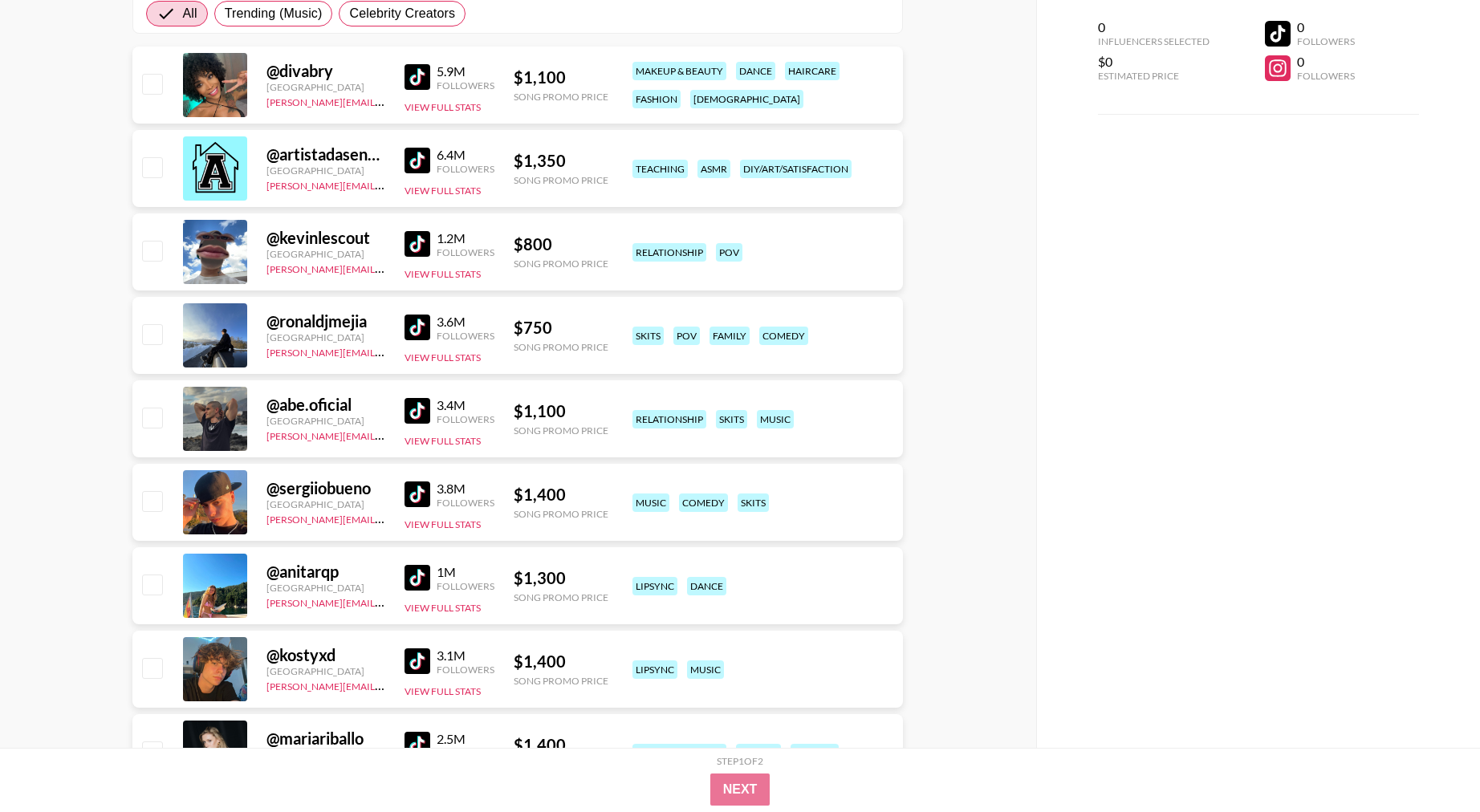
scroll to position [290, 0]
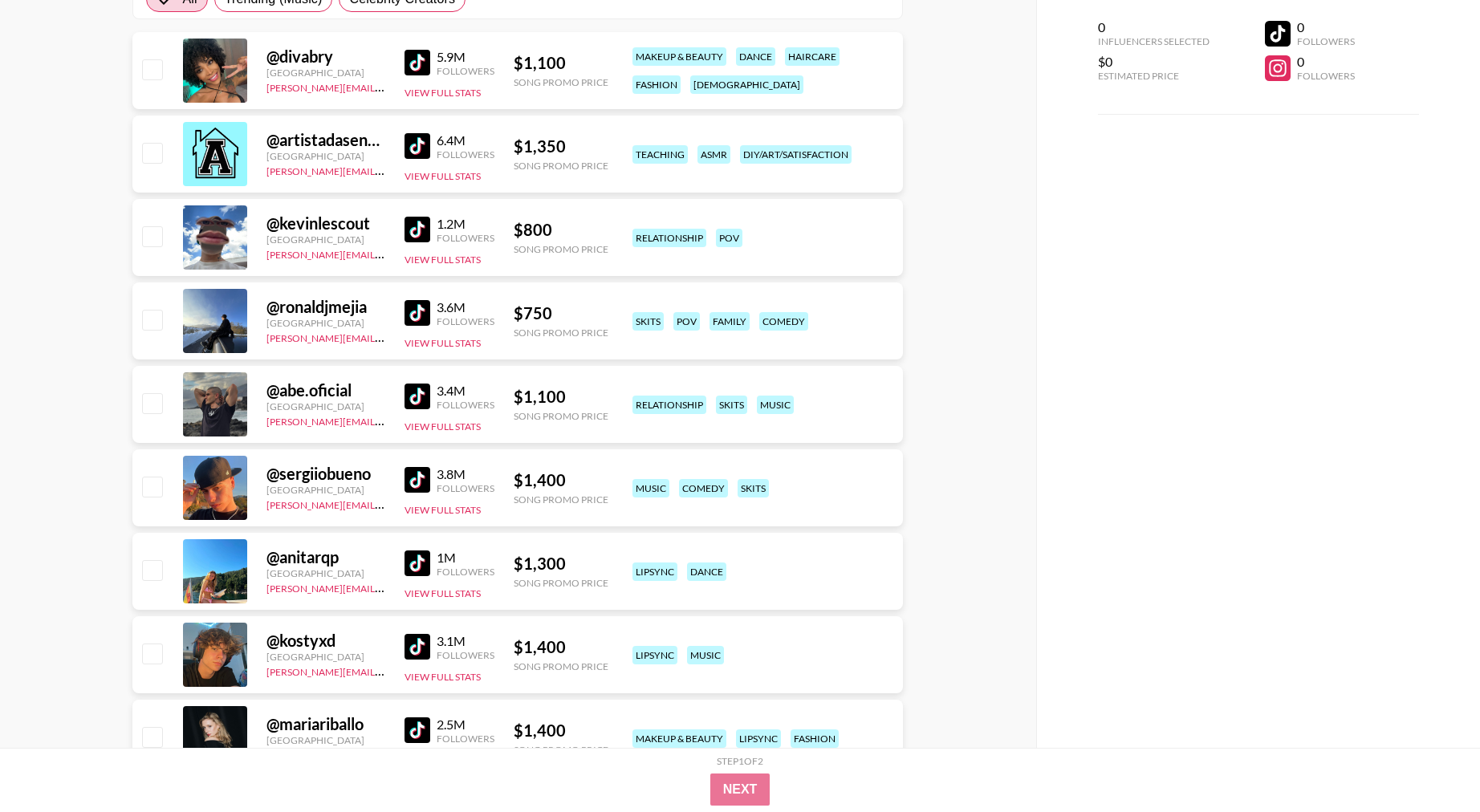
click at [418, 312] on img at bounding box center [417, 313] width 26 height 26
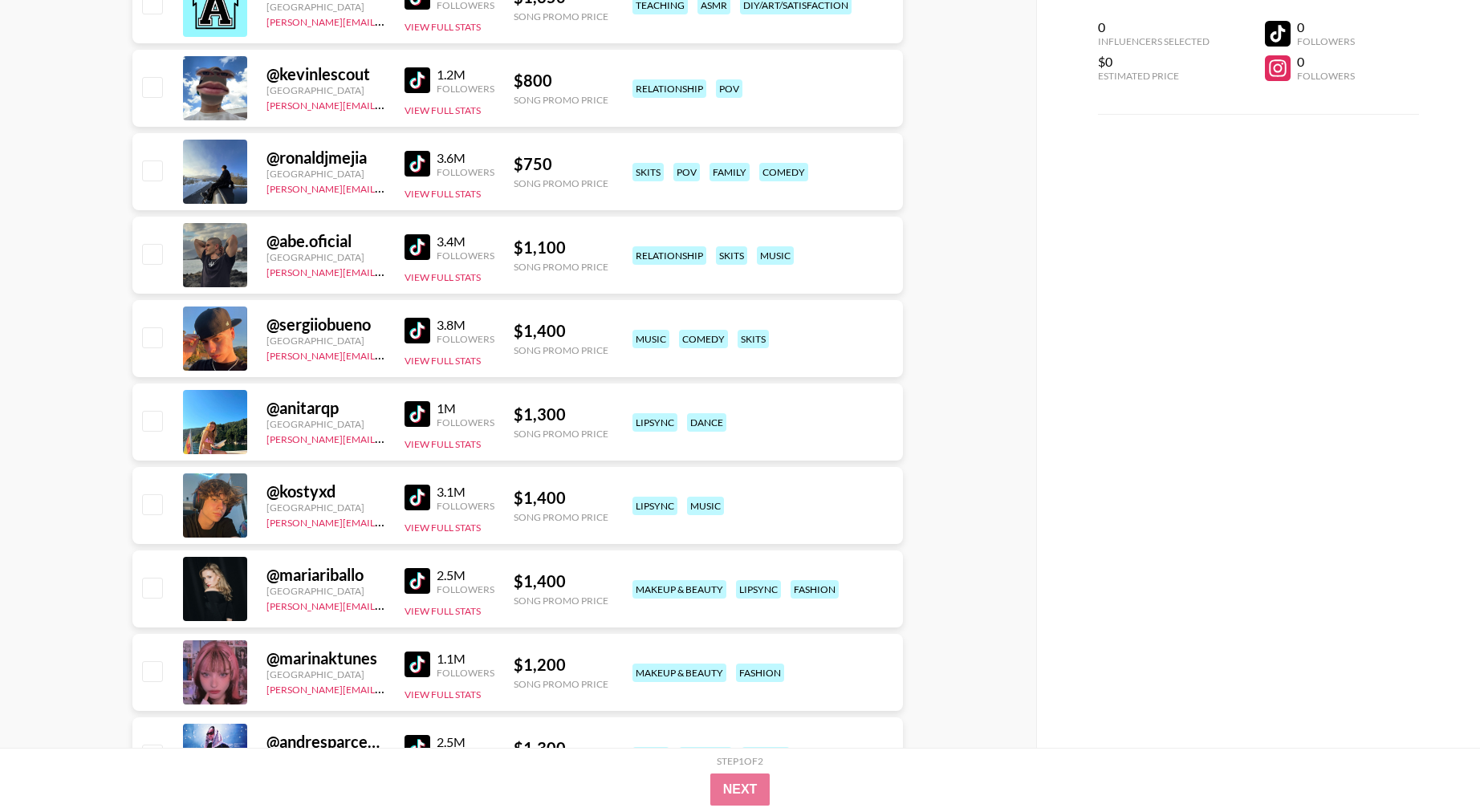
scroll to position [458, 0]
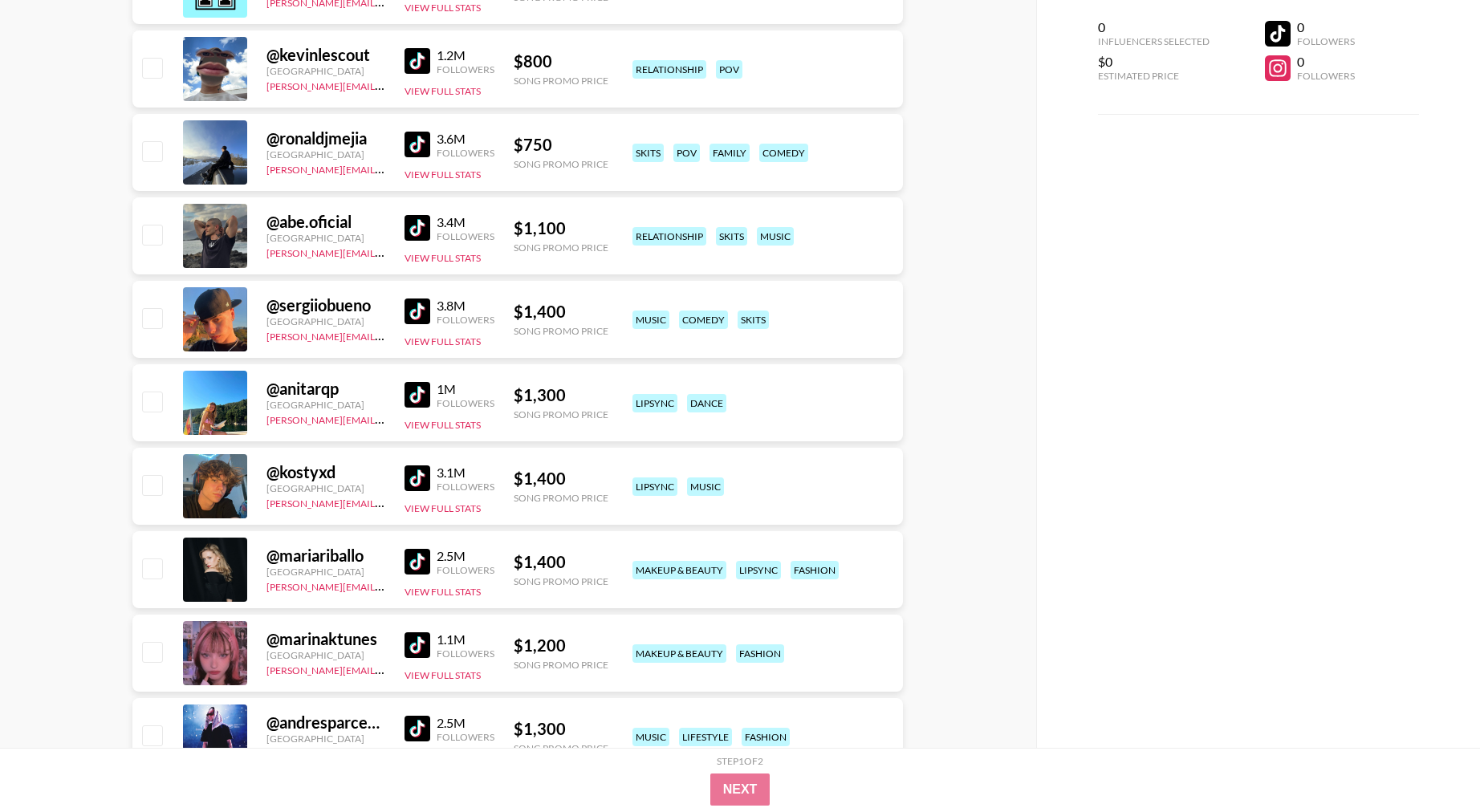
click at [421, 565] on img at bounding box center [417, 561] width 26 height 26
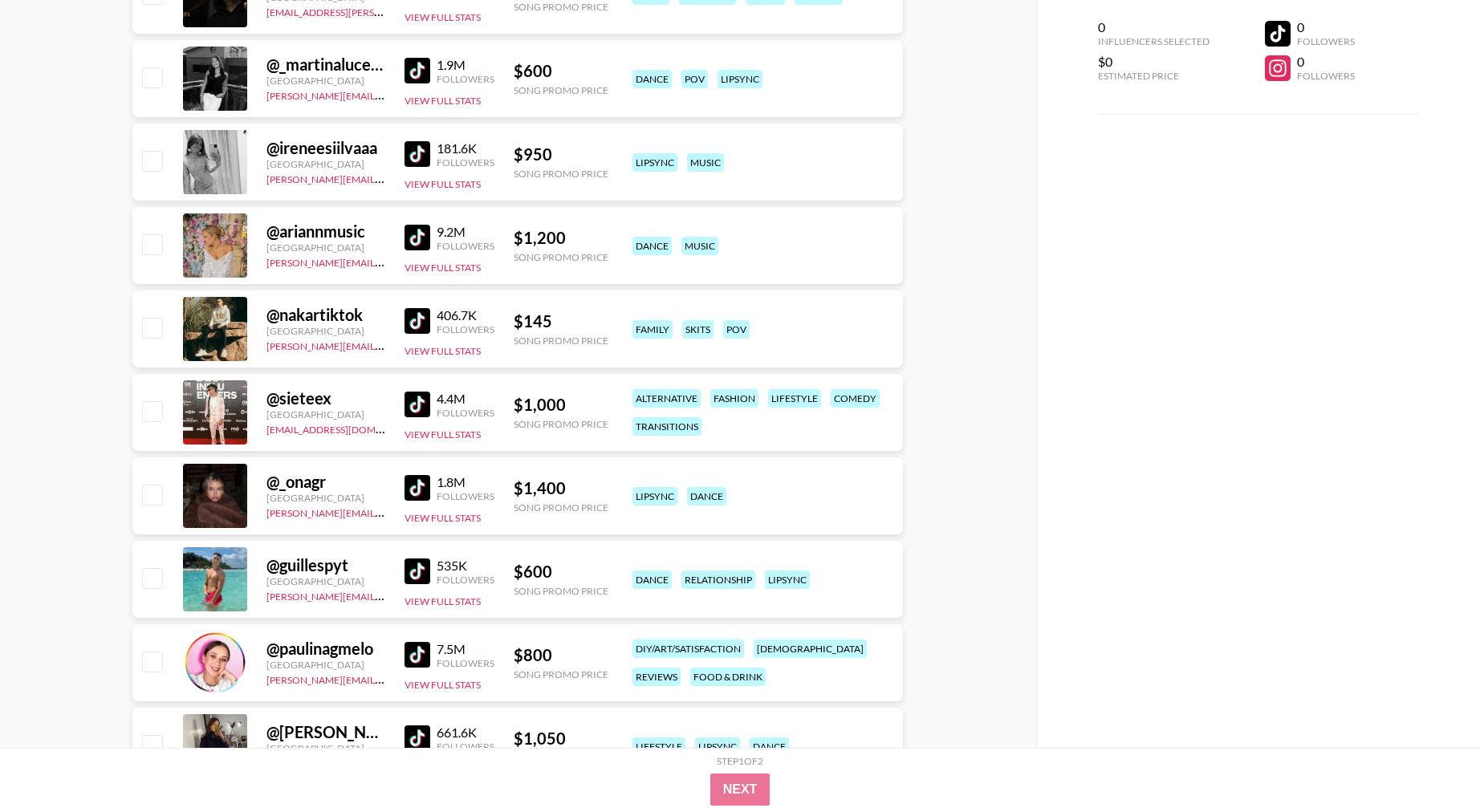
scroll to position [2619, 0]
click at [420, 488] on img at bounding box center [417, 487] width 26 height 26
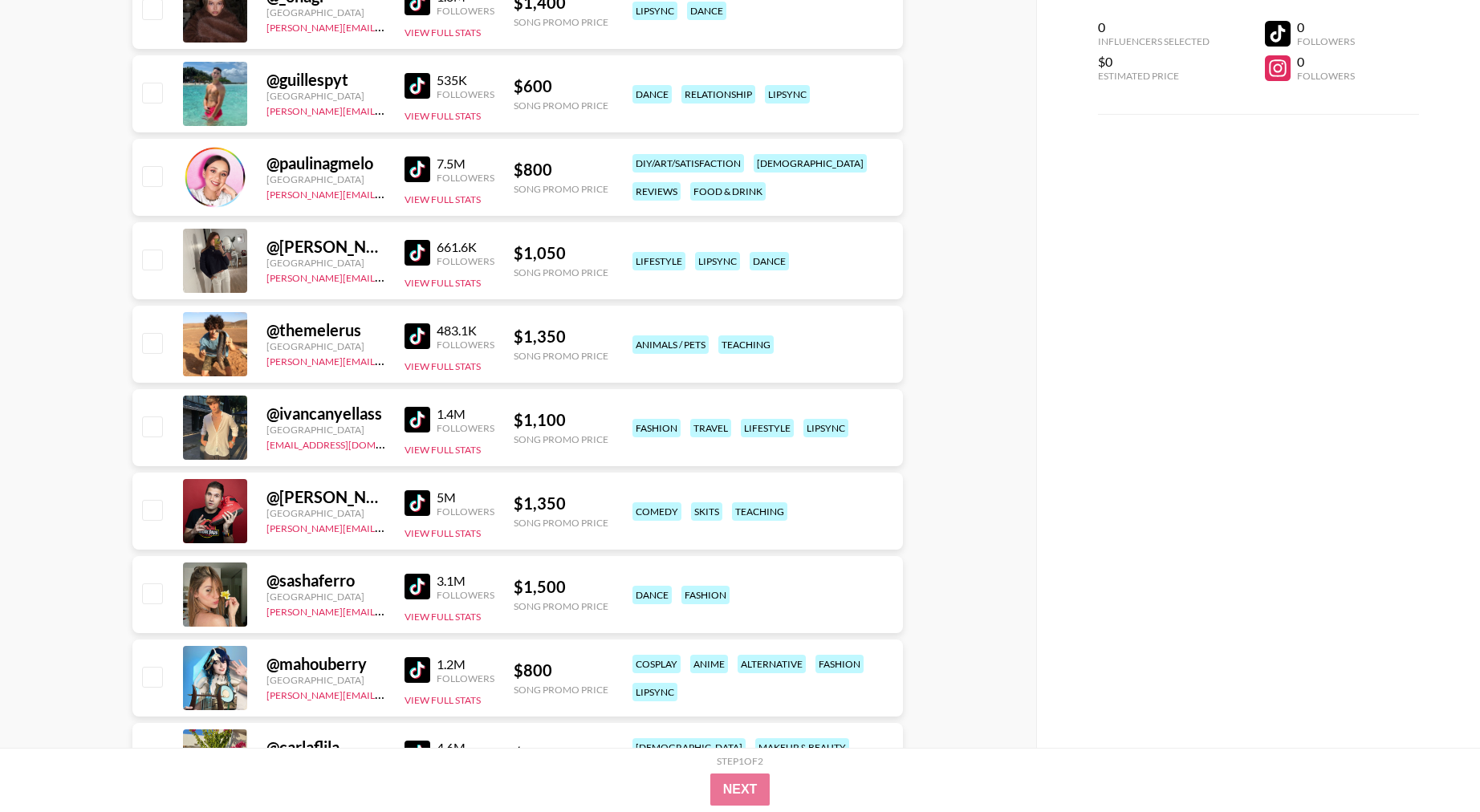
scroll to position [3115, 0]
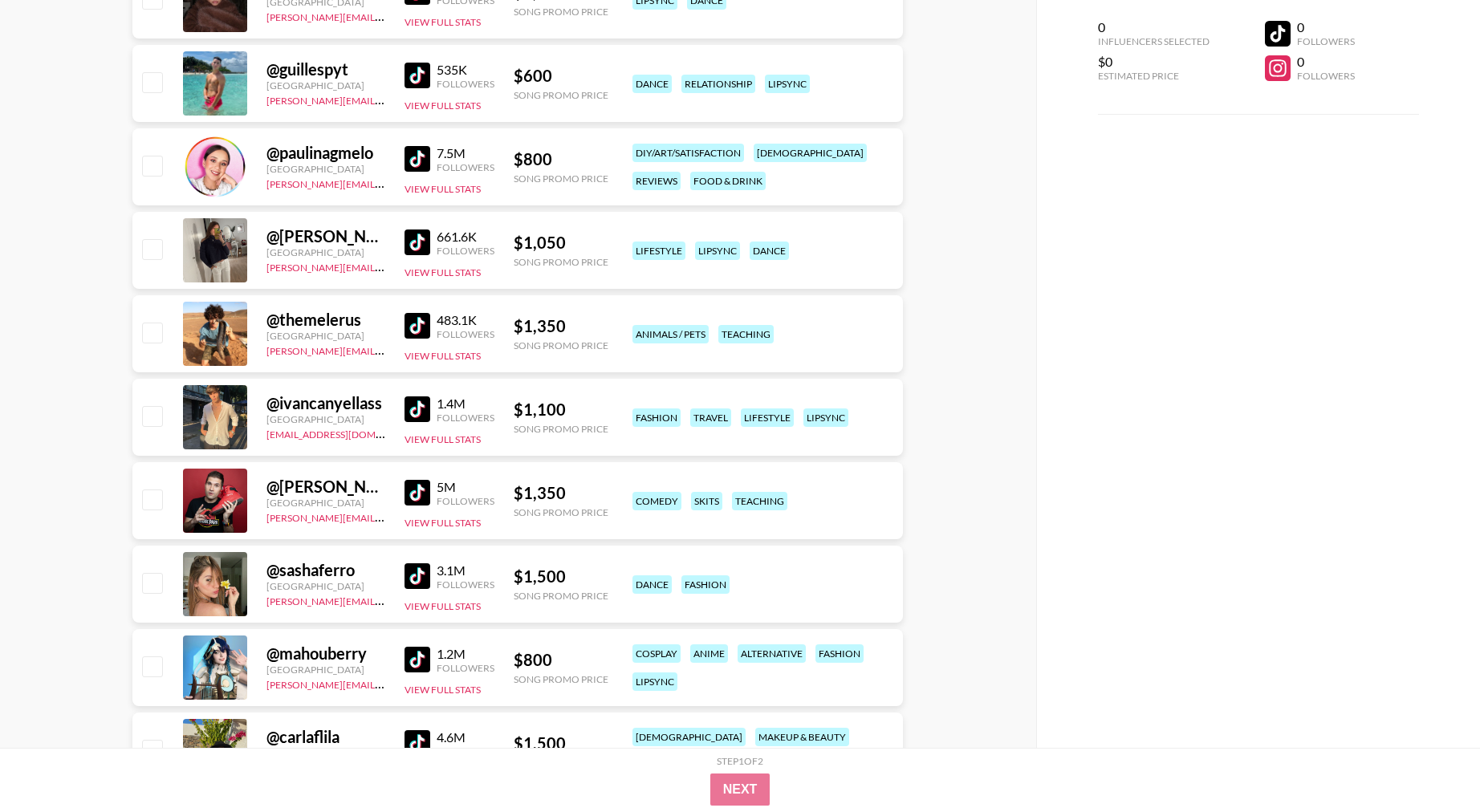
click at [421, 410] on img at bounding box center [417, 409] width 26 height 26
click at [423, 574] on img at bounding box center [417, 576] width 26 height 26
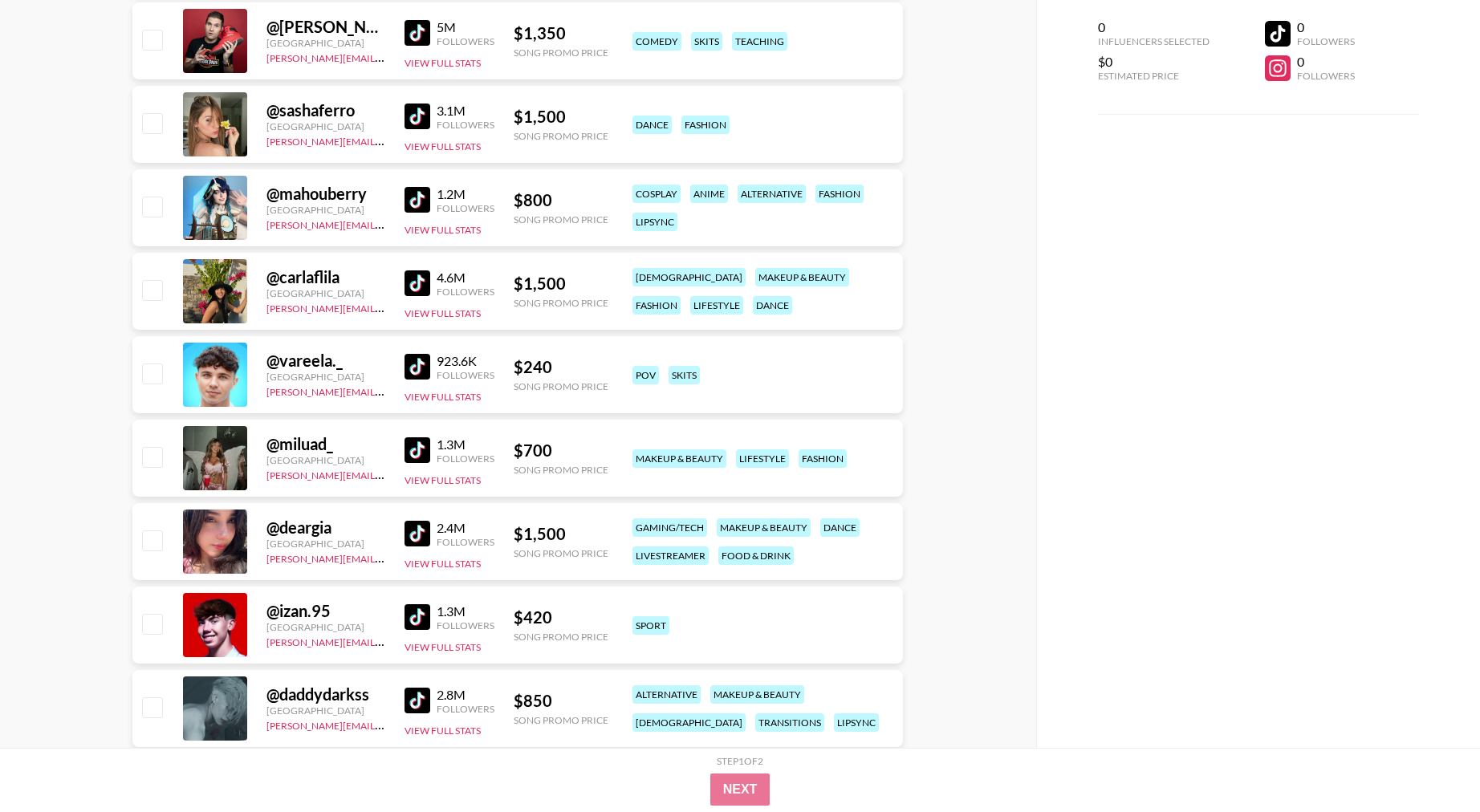
scroll to position [3579, 0]
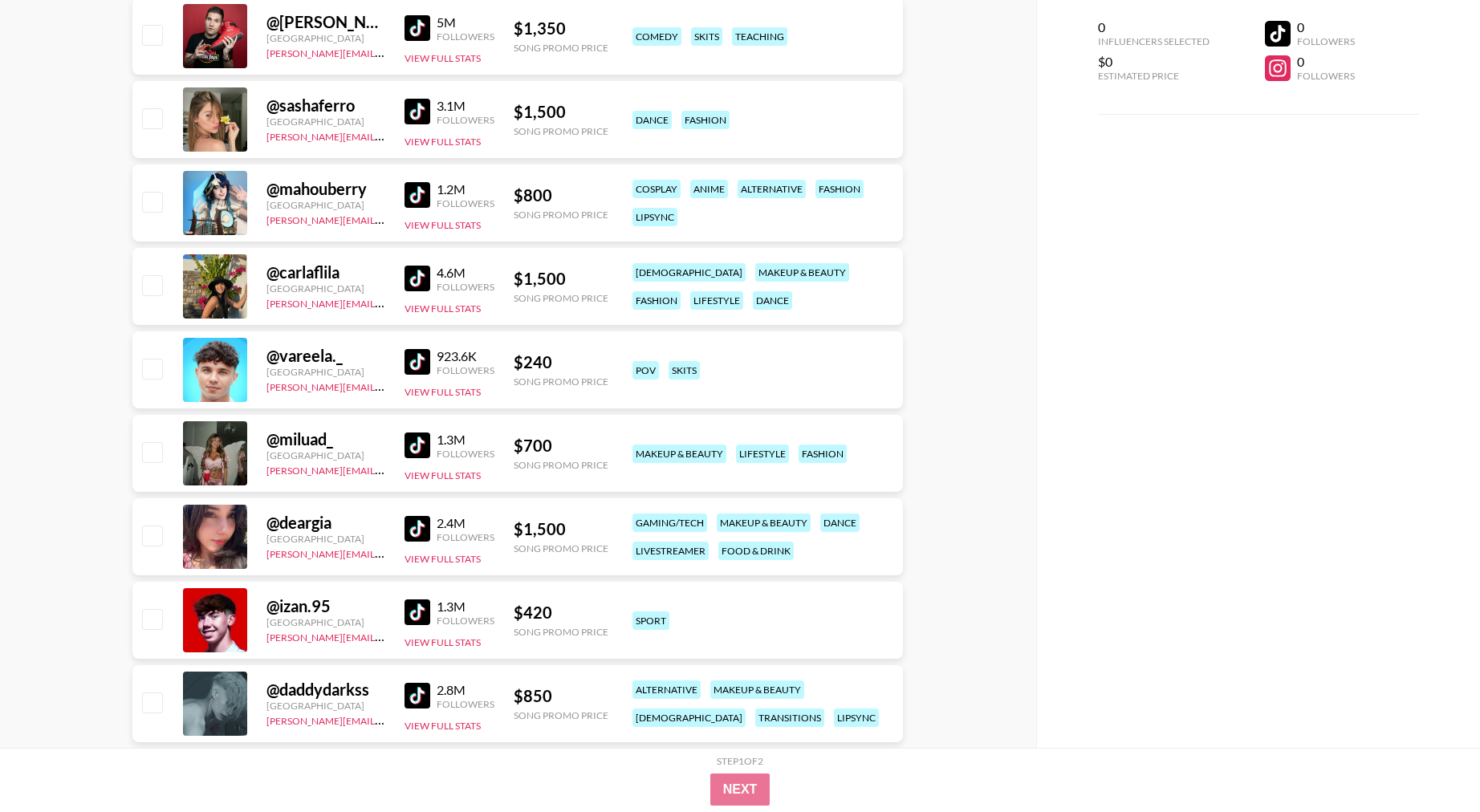
click at [421, 445] on img at bounding box center [417, 445] width 26 height 26
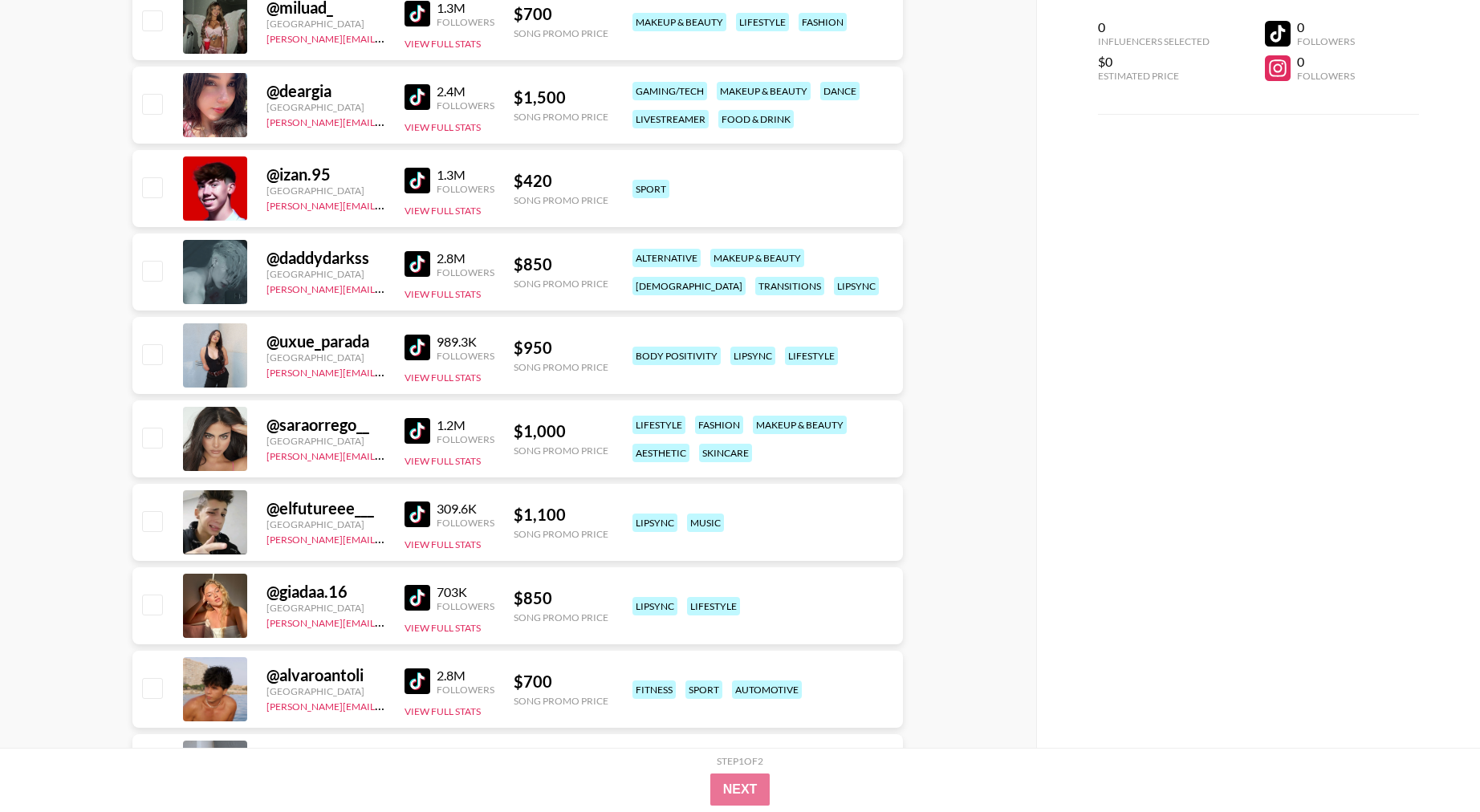
scroll to position [4012, 0]
click at [416, 597] on img at bounding box center [417, 596] width 26 height 26
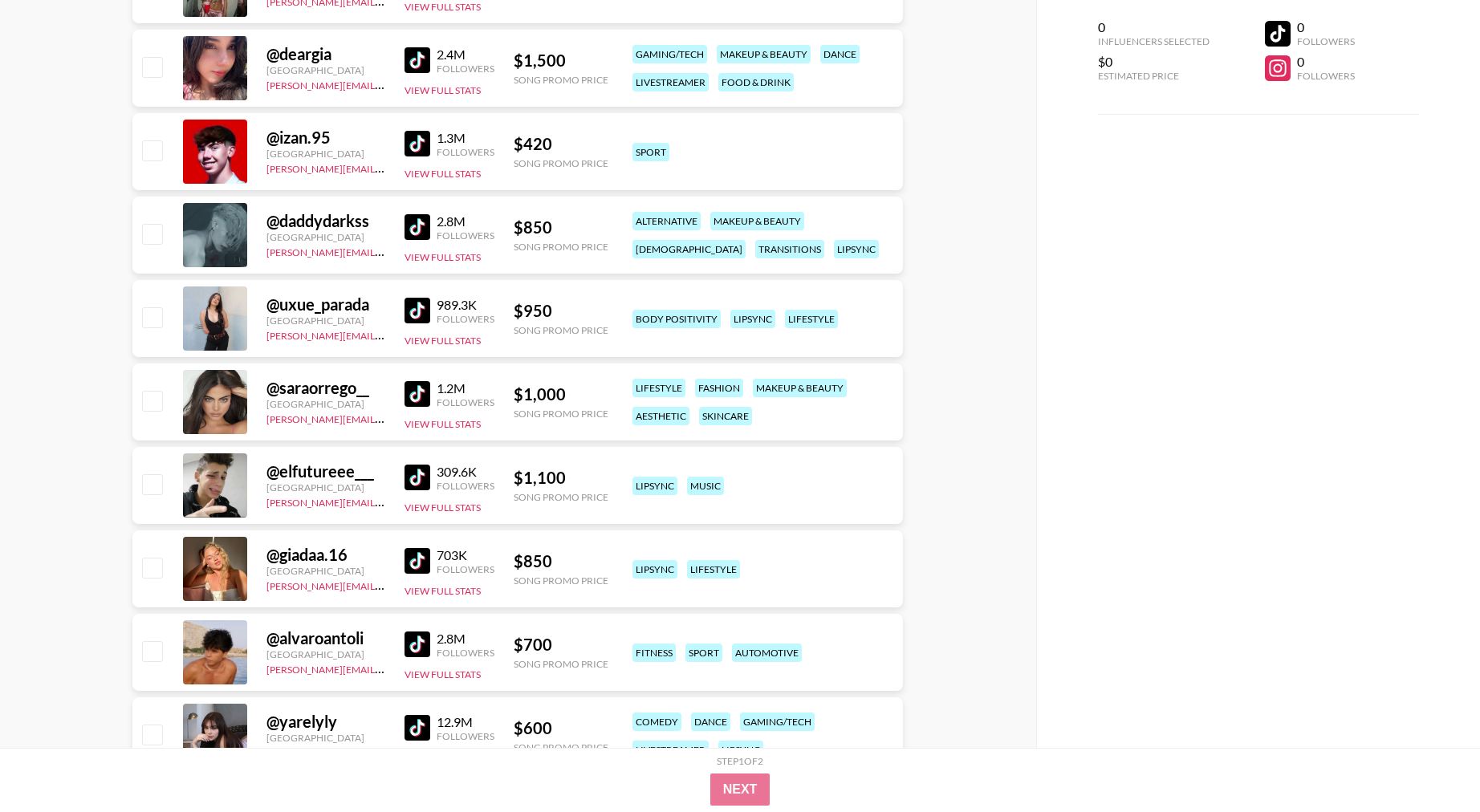
scroll to position [4069, 0]
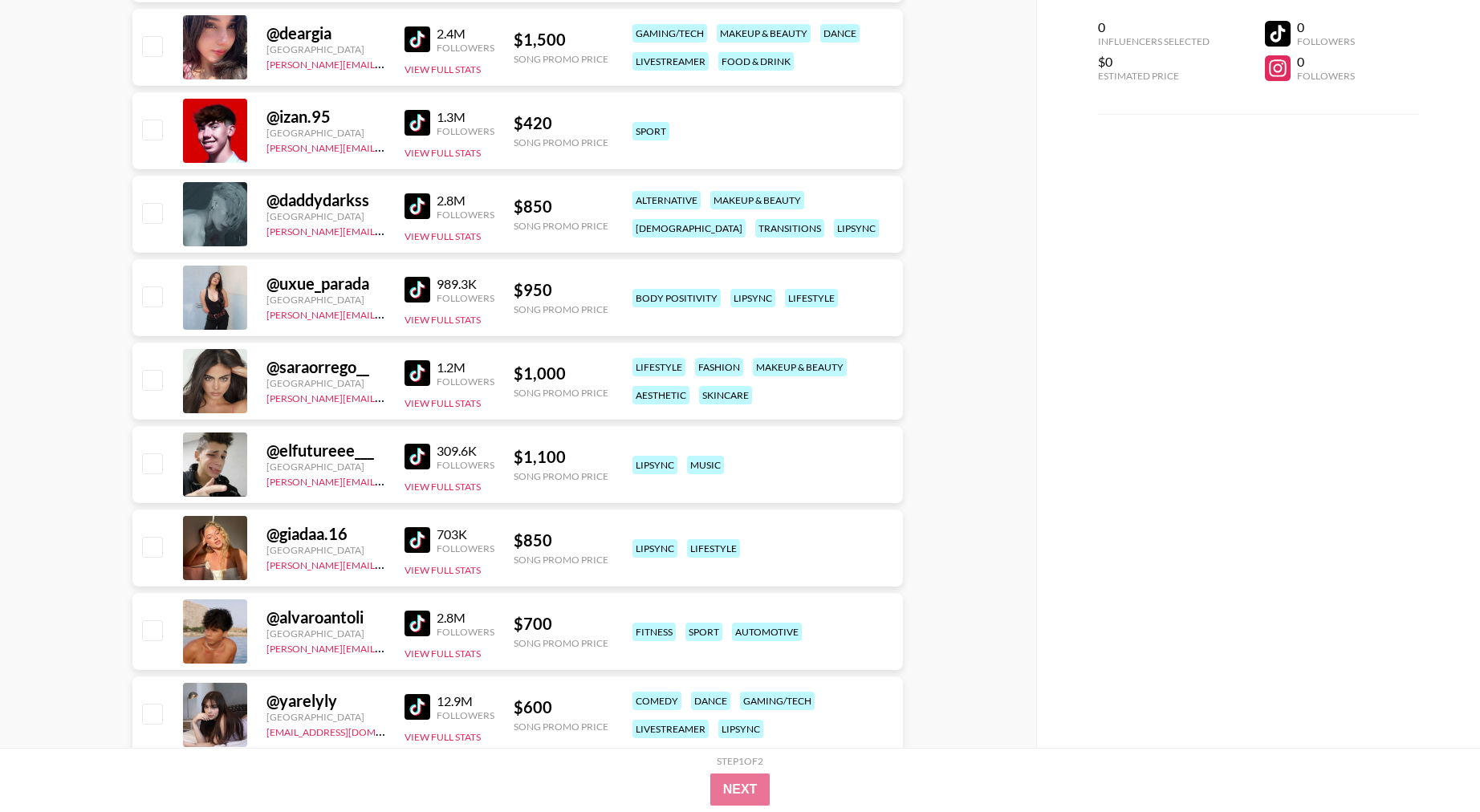
click at [416, 538] on img at bounding box center [417, 540] width 26 height 26
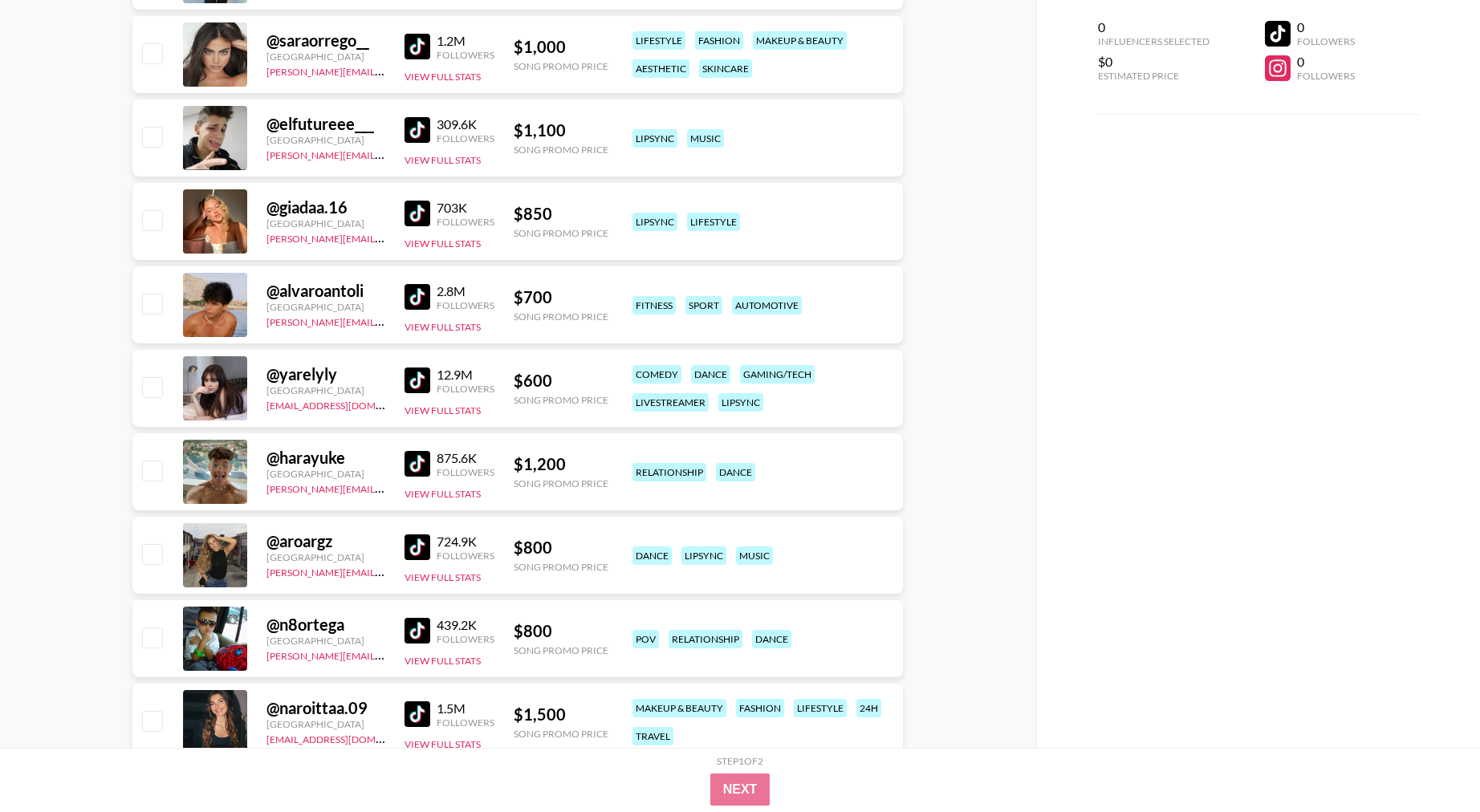
scroll to position [4449, 0]
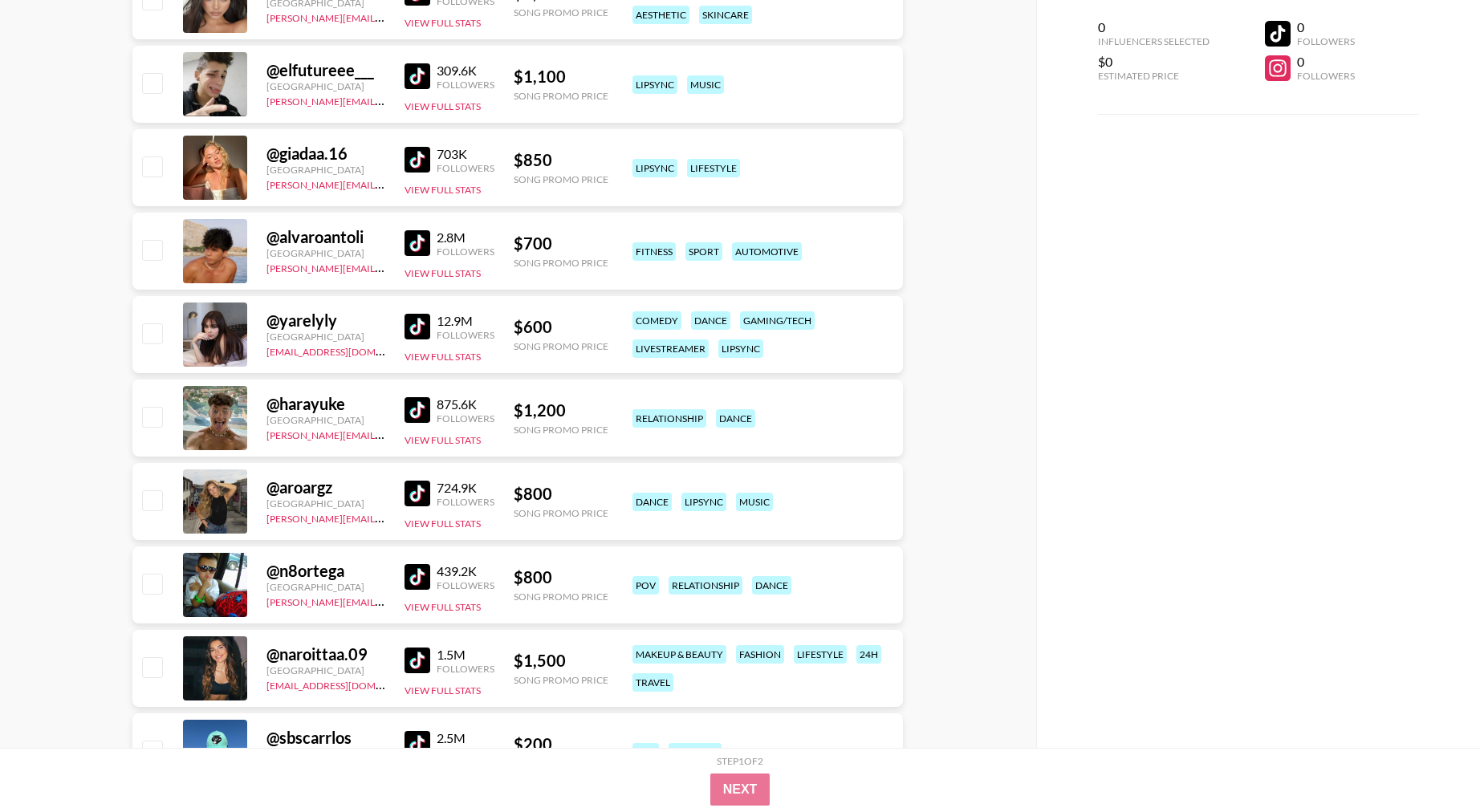
click at [404, 497] on img at bounding box center [417, 493] width 26 height 26
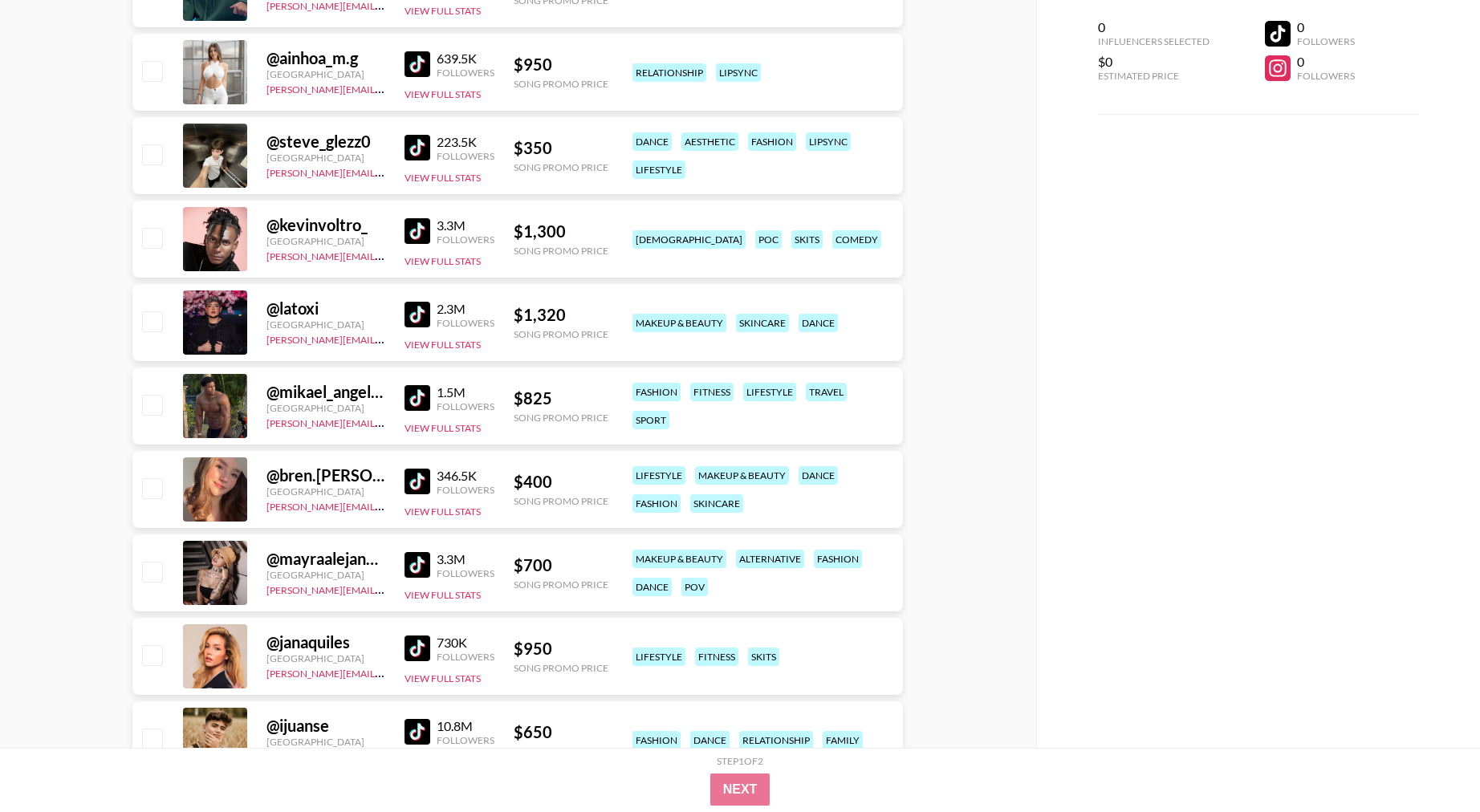
scroll to position [5588, 0]
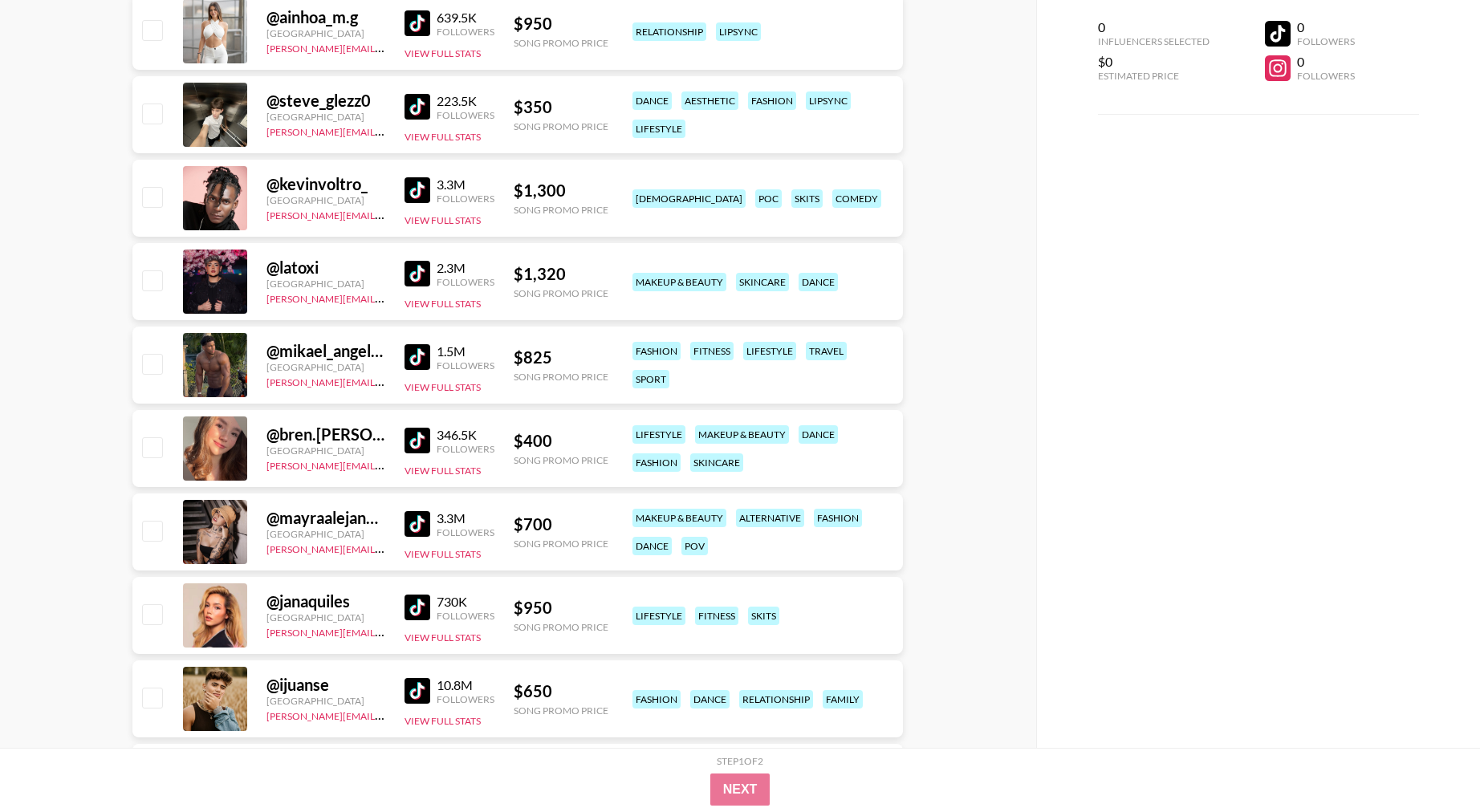
click at [425, 443] on img at bounding box center [417, 440] width 26 height 26
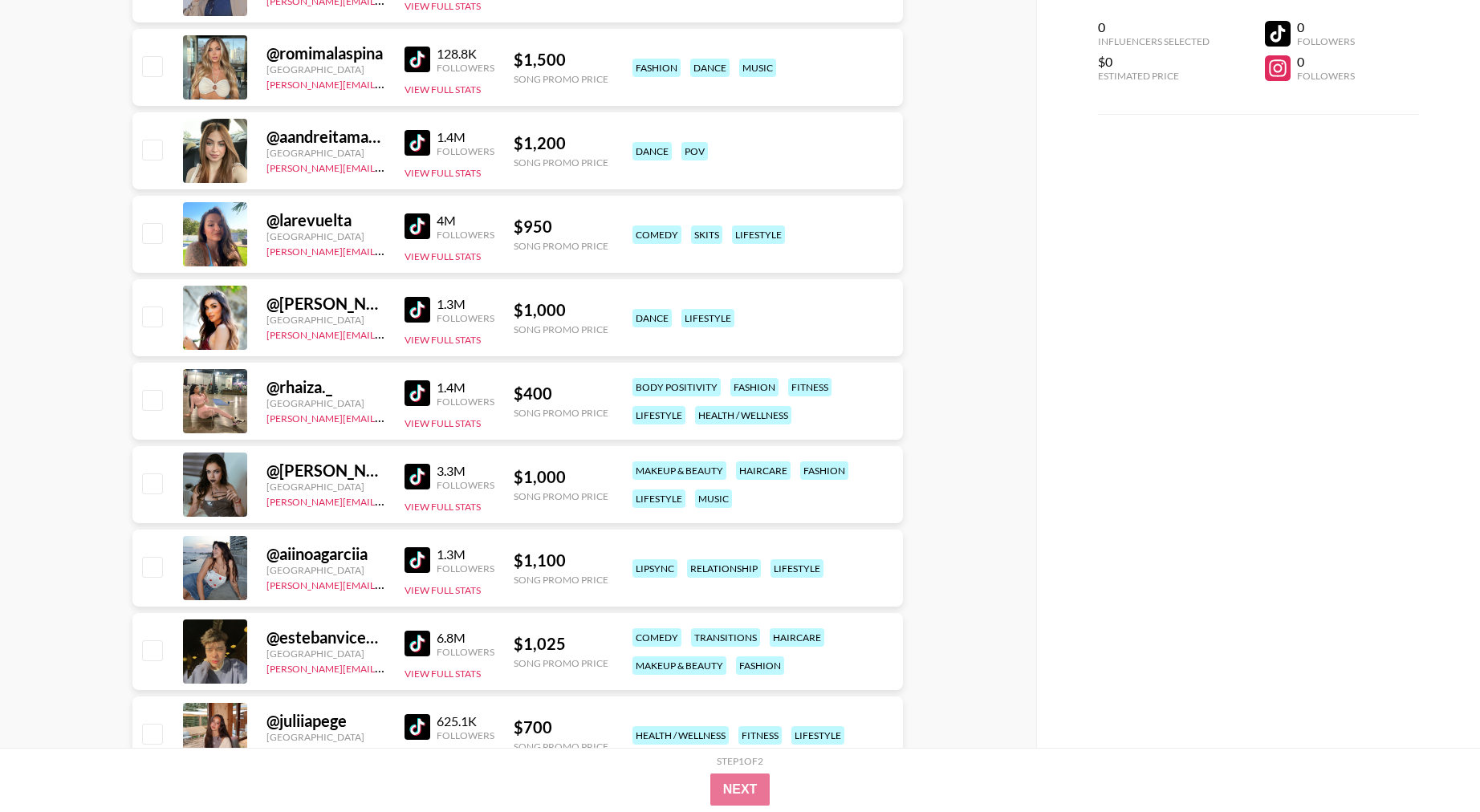
scroll to position [6408, 0]
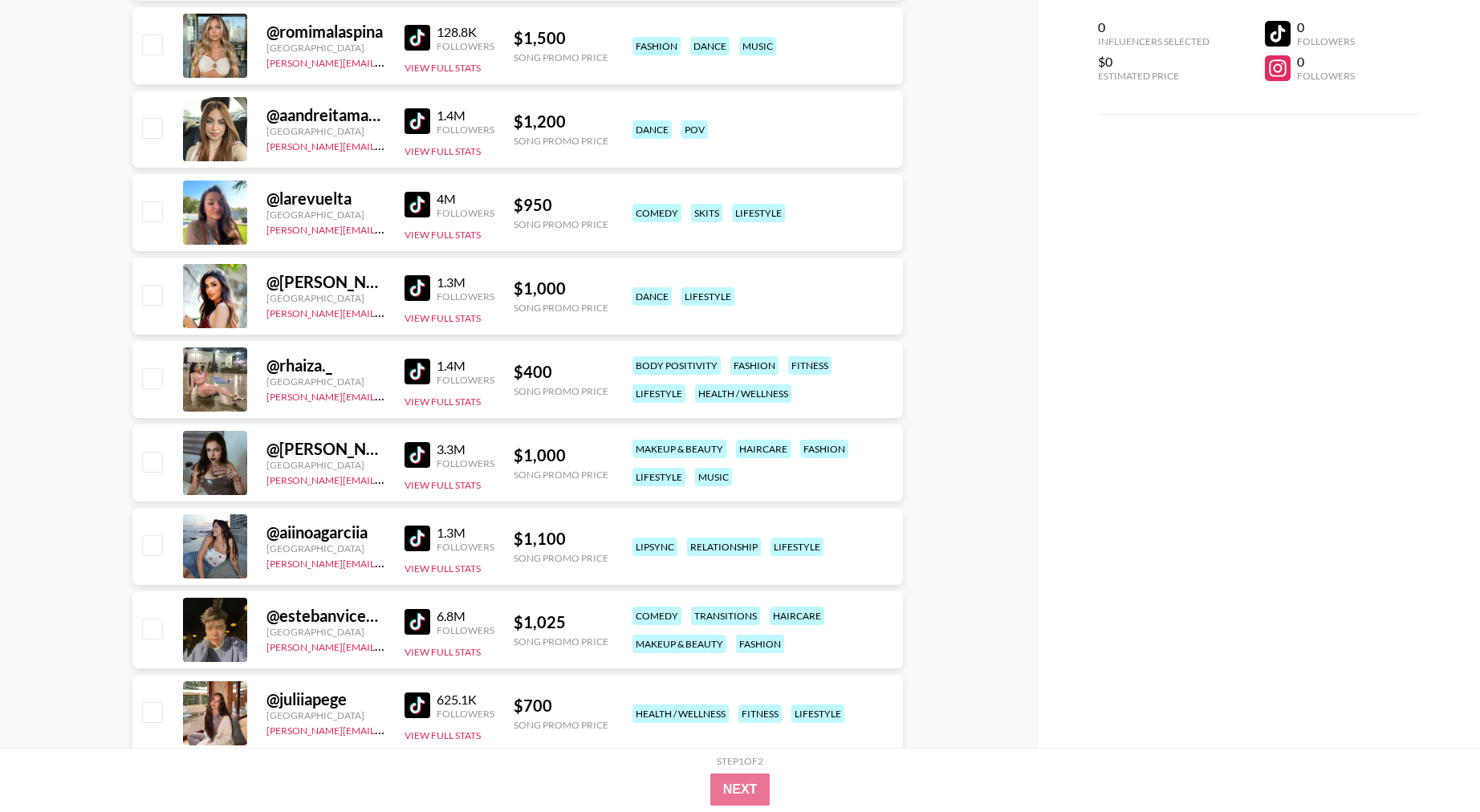
click at [423, 542] on img at bounding box center [417, 538] width 26 height 26
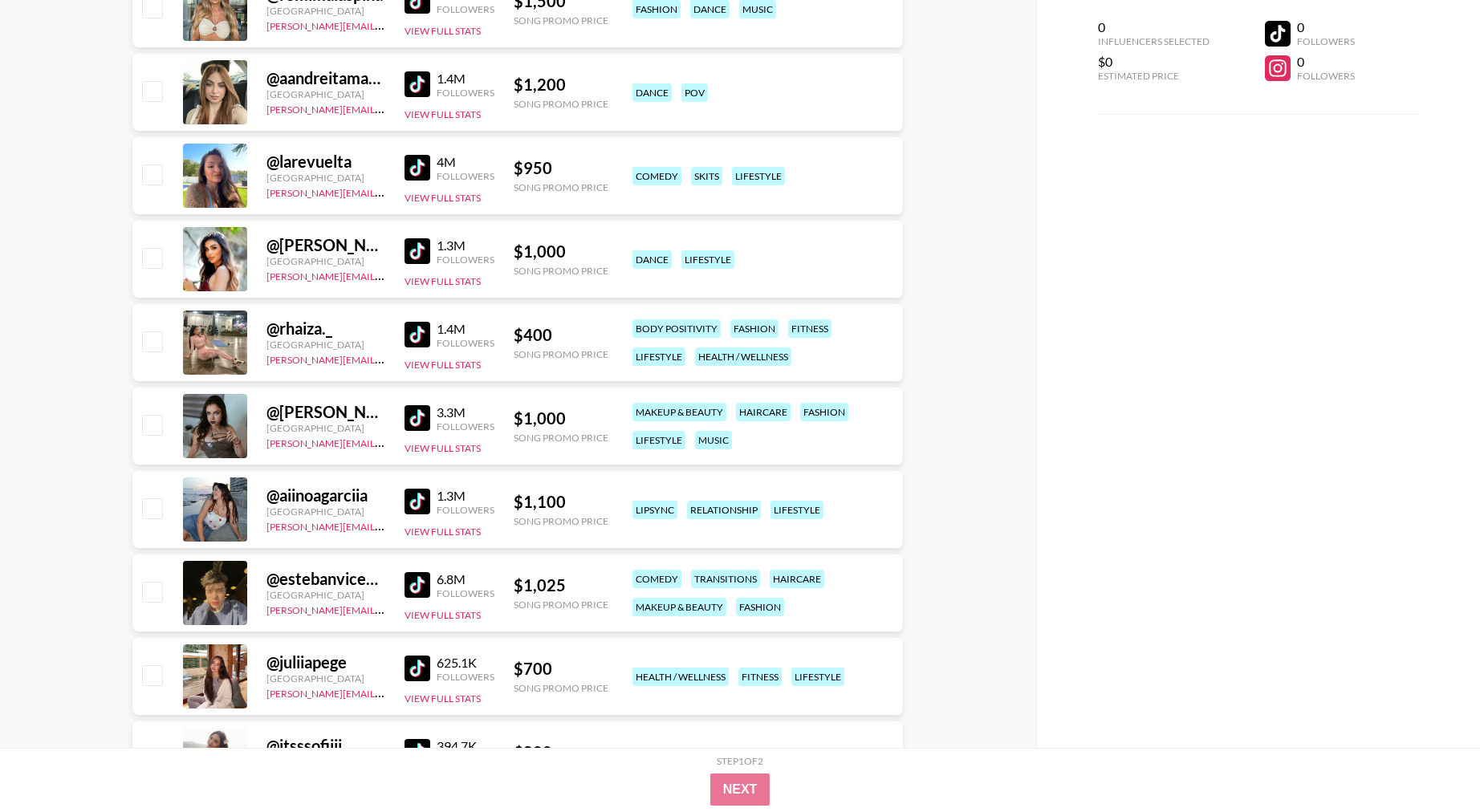
scroll to position [6507, 0]
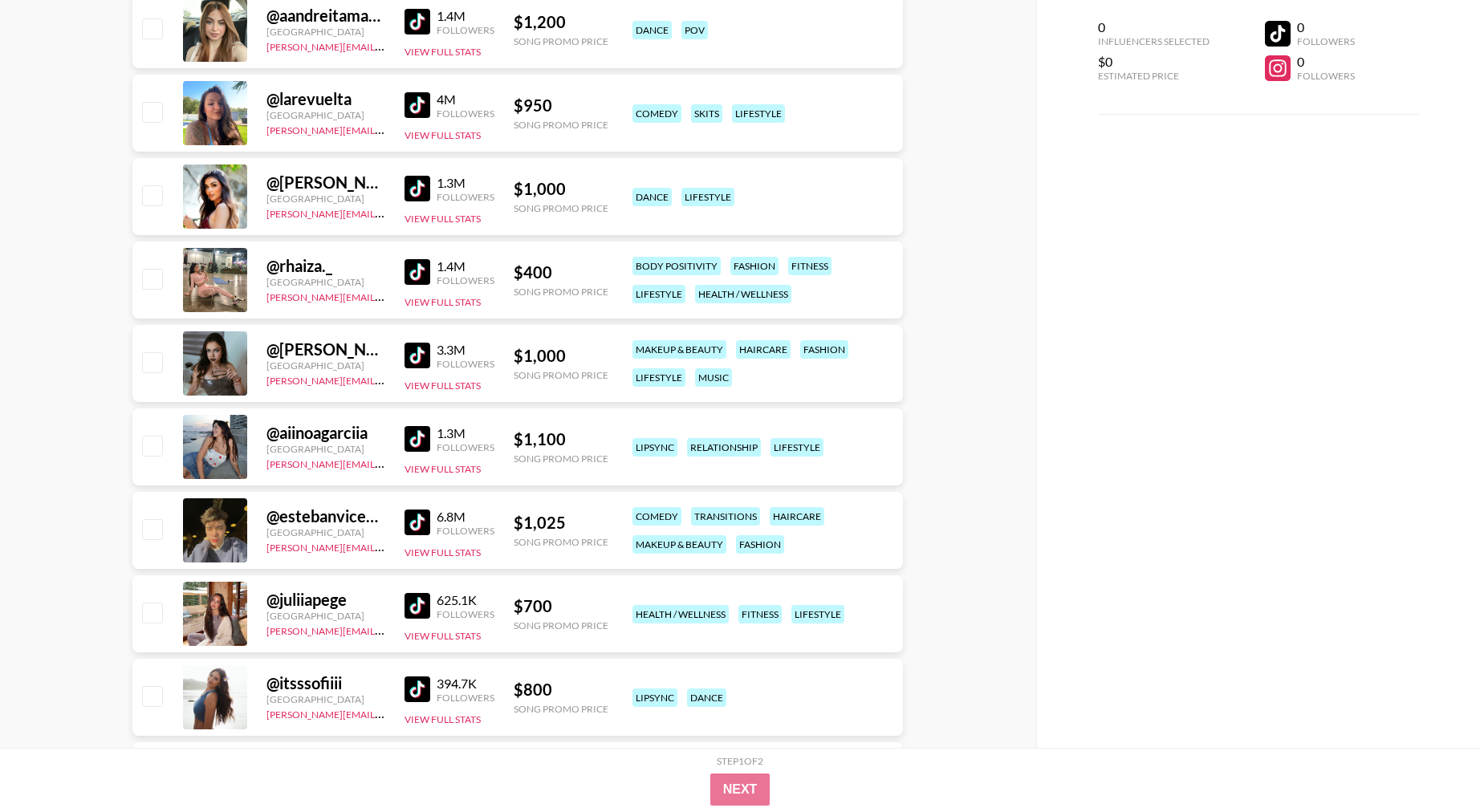
click at [423, 602] on img at bounding box center [417, 605] width 26 height 26
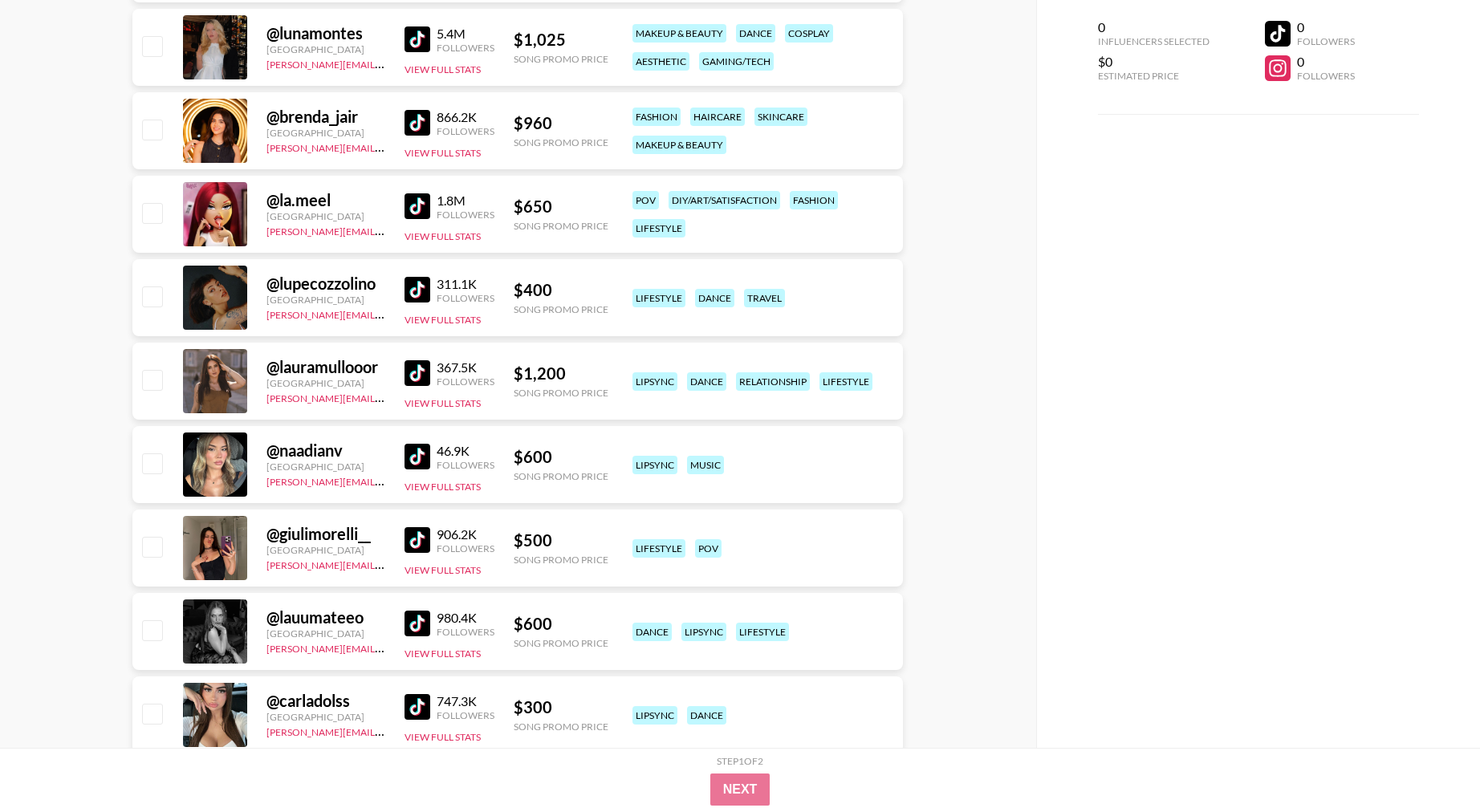
scroll to position [7911, 0]
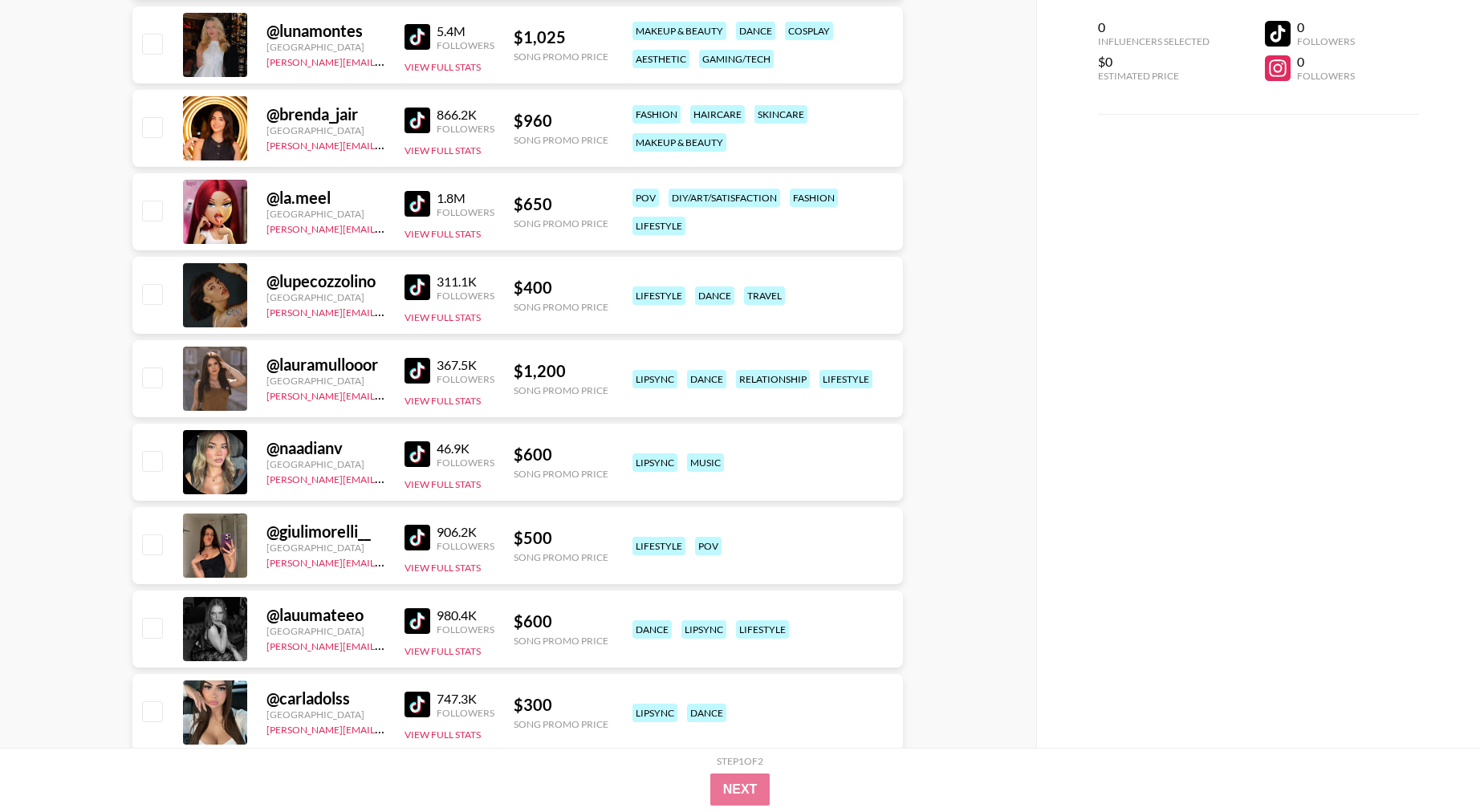
click at [423, 282] on img at bounding box center [417, 287] width 26 height 26
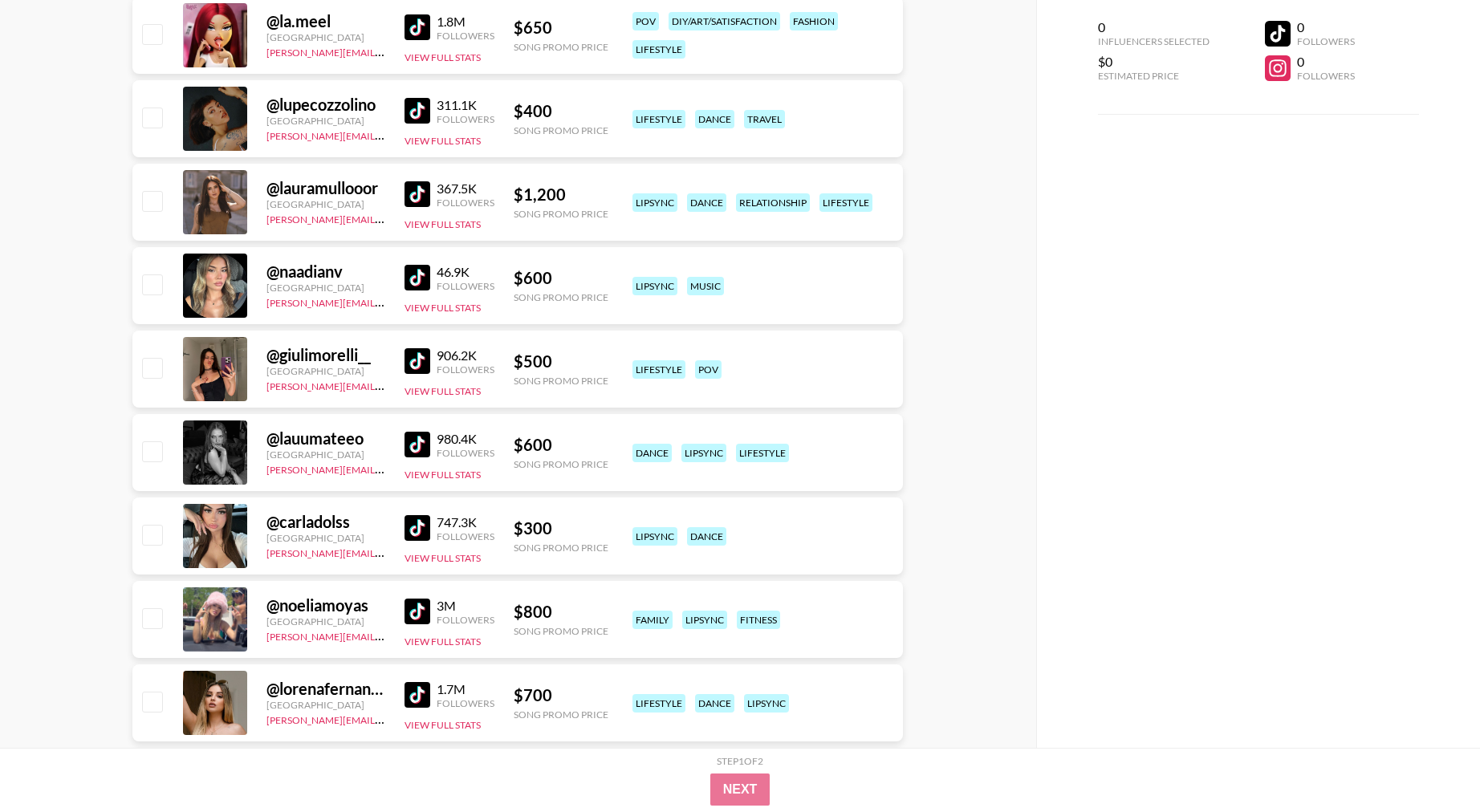
click at [421, 450] on img at bounding box center [417, 444] width 26 height 26
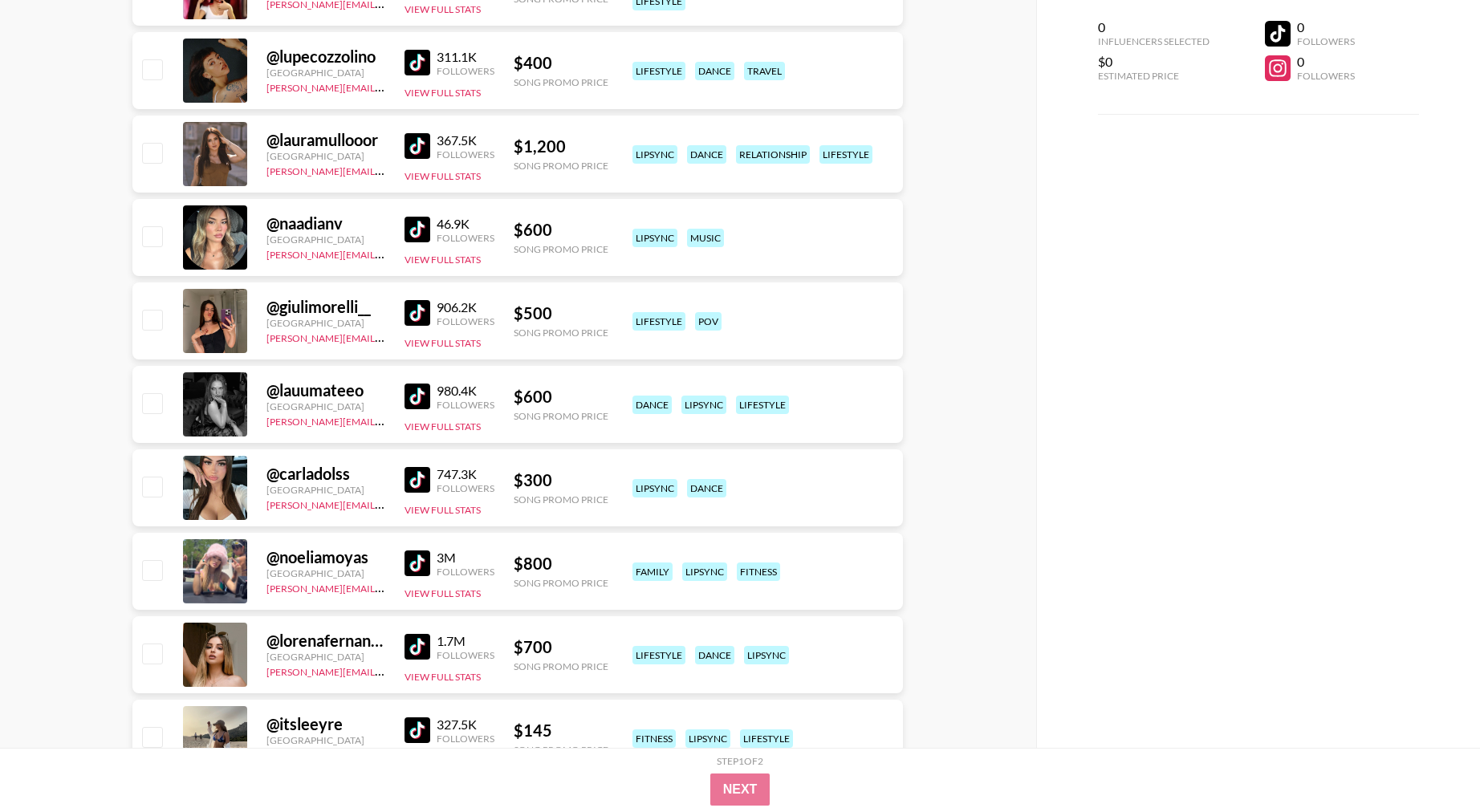
scroll to position [8152, 0]
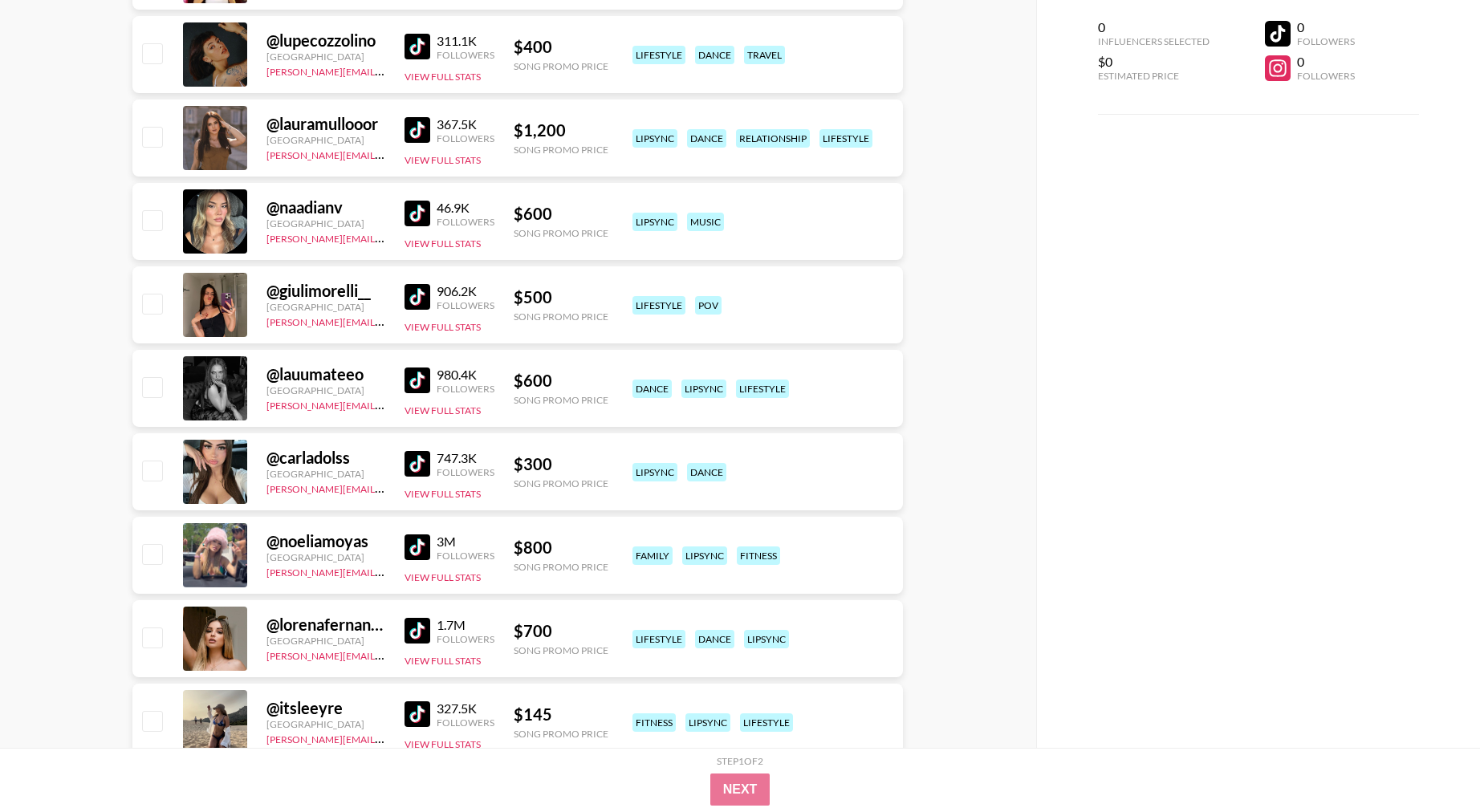
click at [416, 464] on img at bounding box center [417, 463] width 26 height 26
click at [402, 630] on div "@ lorenafernandezb [GEOGRAPHIC_DATA] [PERSON_NAME][EMAIL_ADDRESS][DOMAIN_NAME] …" at bounding box center [517, 639] width 771 height 77
click at [411, 630] on img at bounding box center [417, 631] width 26 height 26
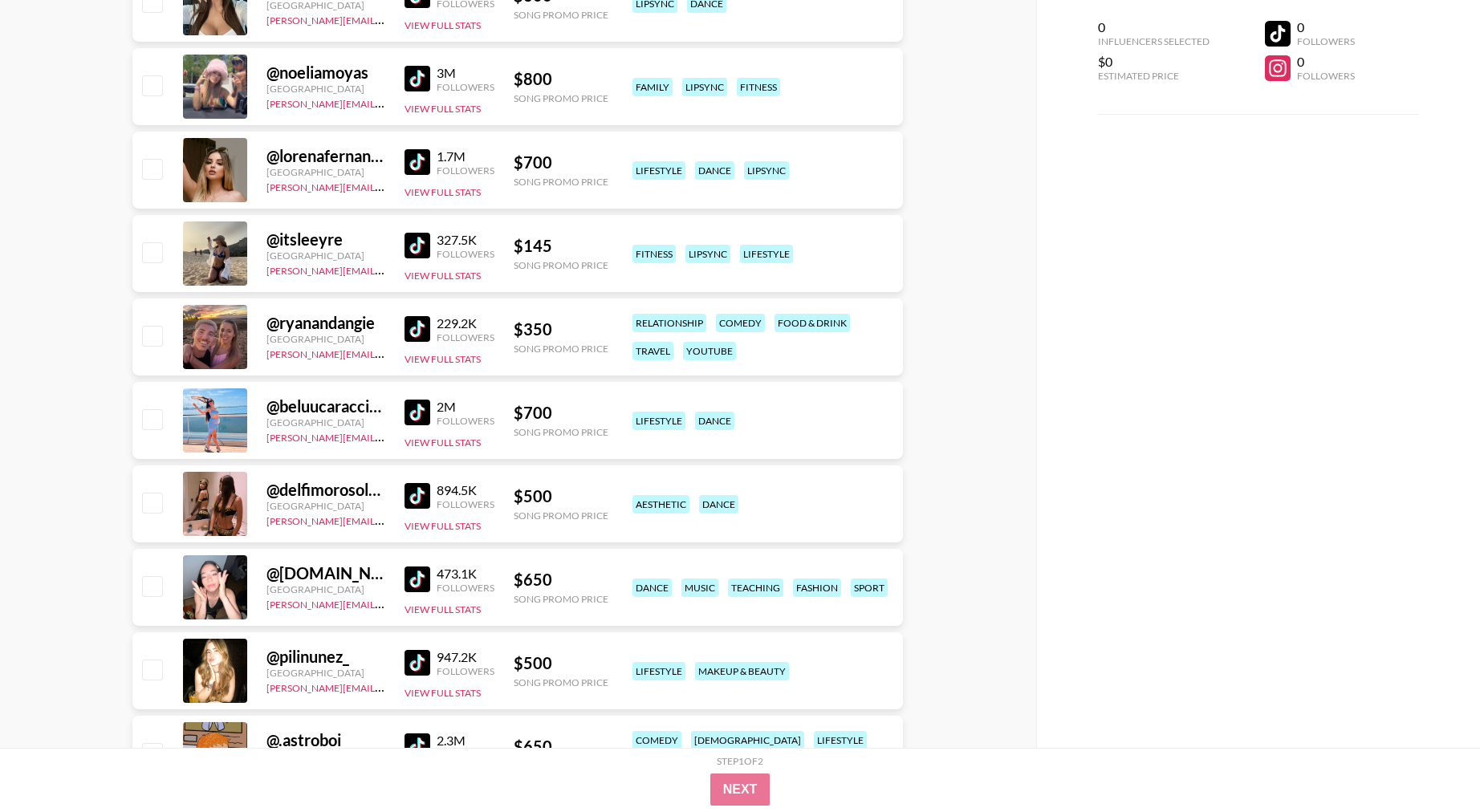
scroll to position [8621, 0]
click at [416, 577] on img at bounding box center [417, 578] width 26 height 26
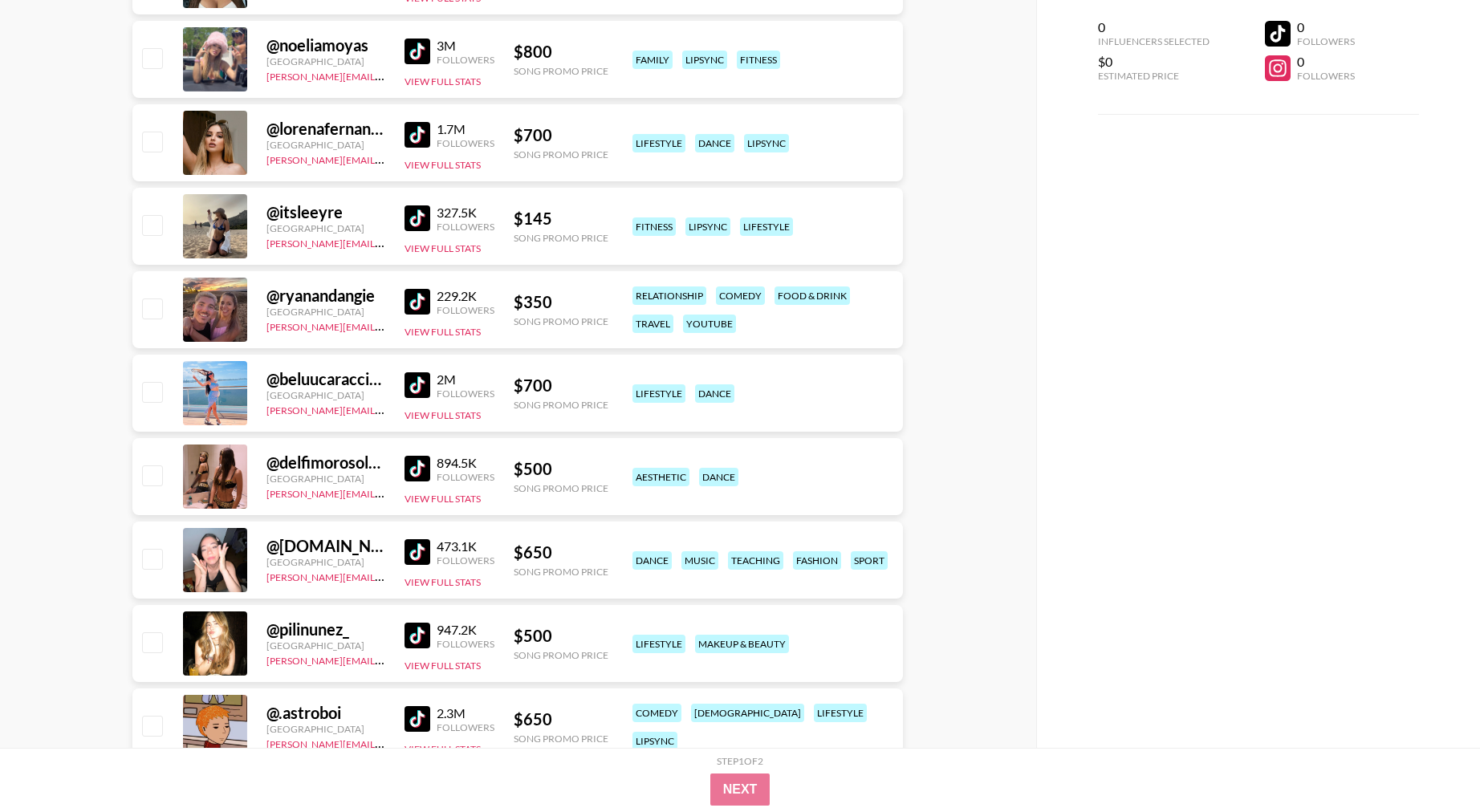
scroll to position [8690, 0]
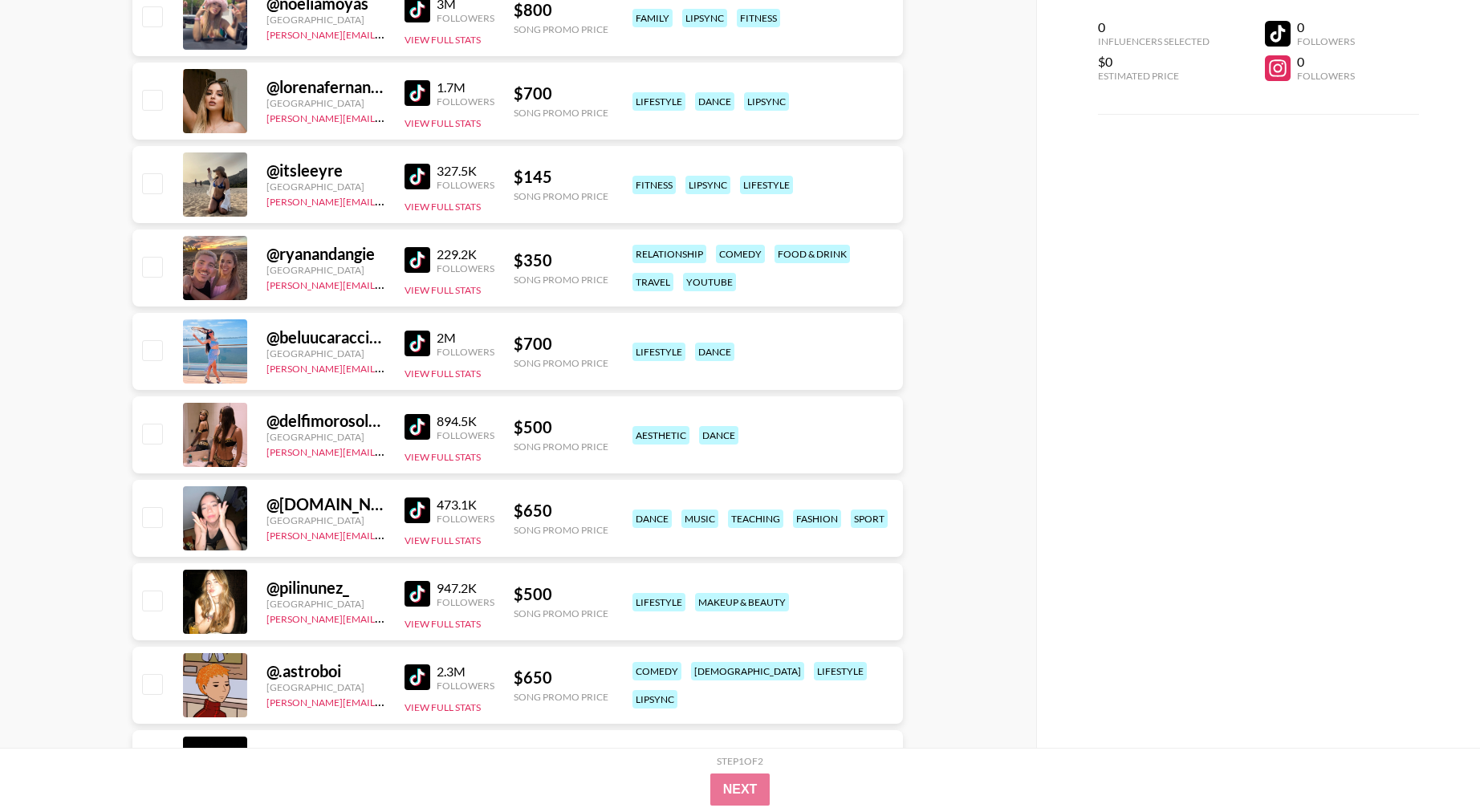
click at [424, 590] on img at bounding box center [417, 594] width 26 height 26
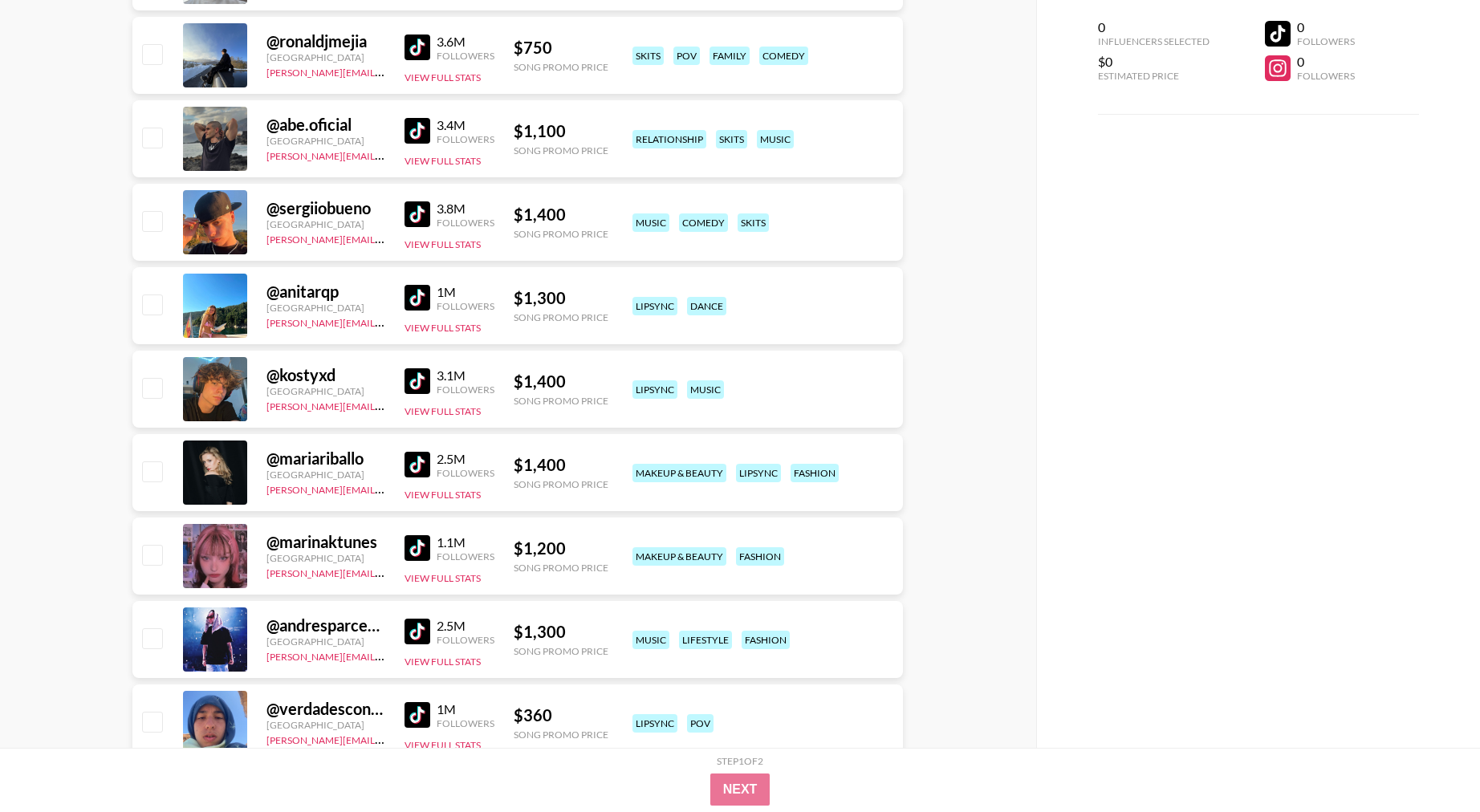
scroll to position [624, 0]
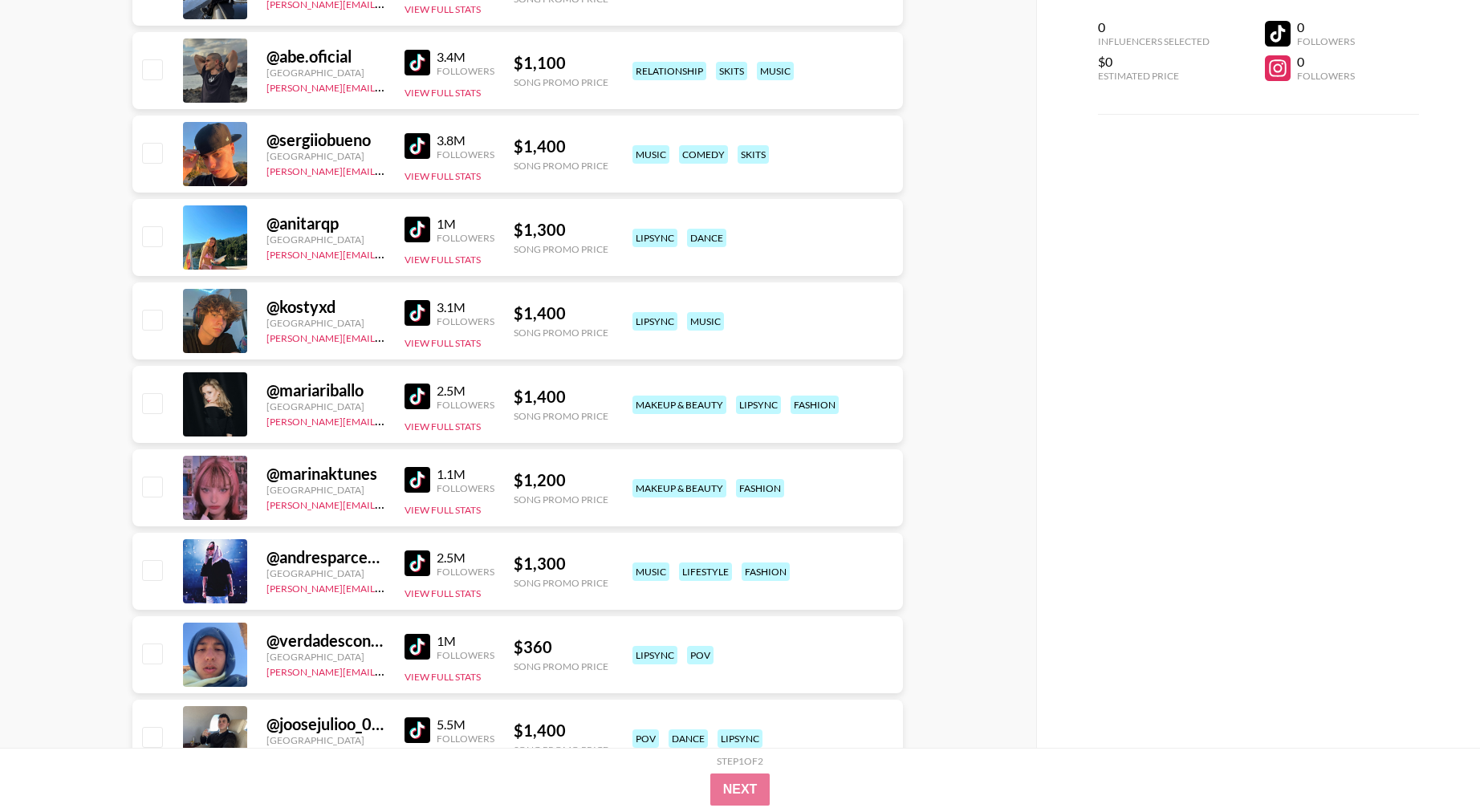
click at [426, 392] on img at bounding box center [417, 396] width 26 height 26
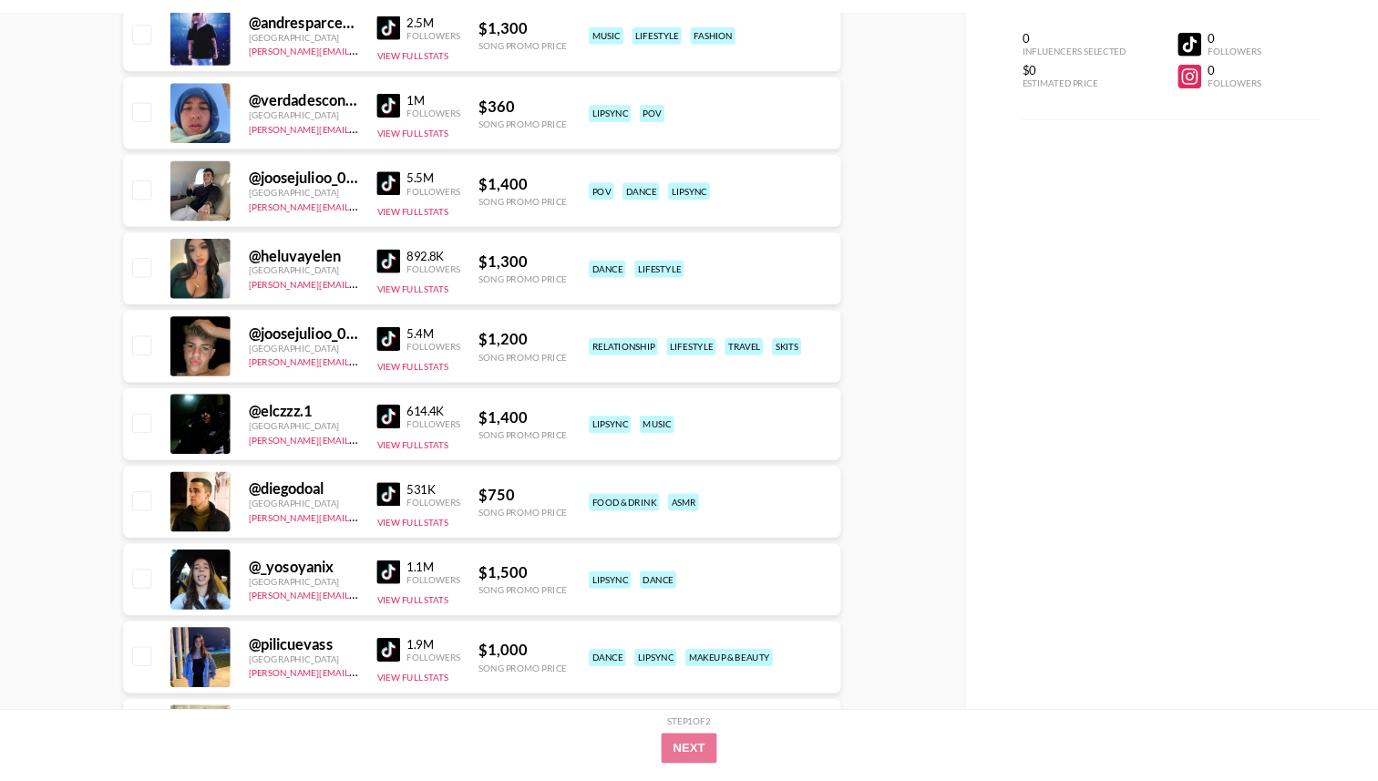
scroll to position [1332, 0]
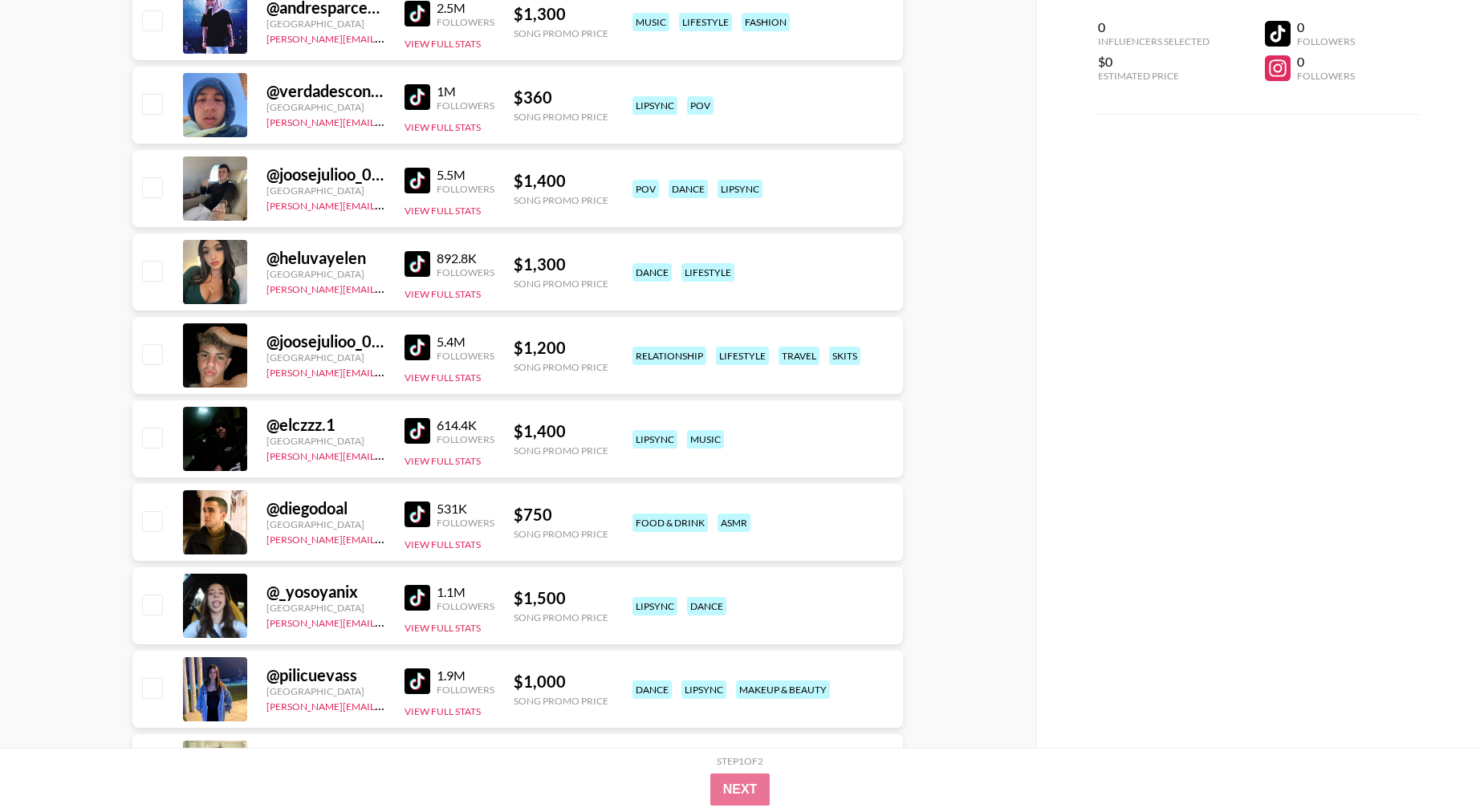
click at [420, 436] on img at bounding box center [417, 431] width 26 height 26
